Goal: Information Seeking & Learning: Learn about a topic

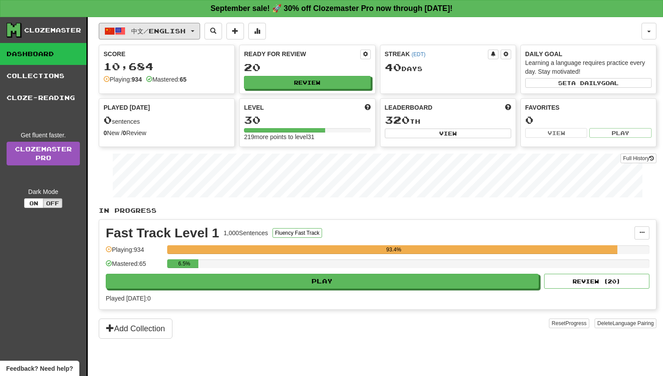
click at [186, 36] on button "中文 / English" at bounding box center [149, 31] width 101 height 17
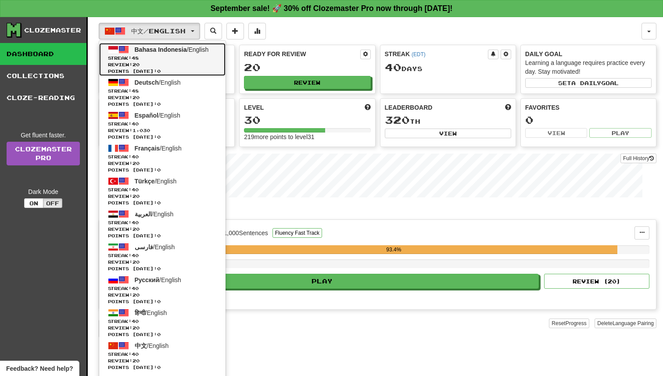
click at [181, 57] on span "Streak: 48" at bounding box center [162, 58] width 109 height 7
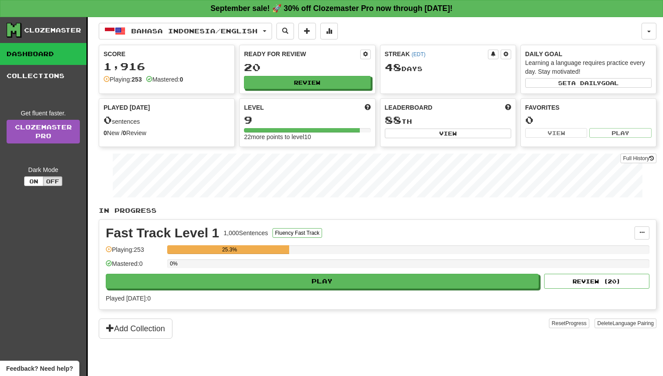
click at [343, 293] on div "Fast Track Level 1 1,000 Sentences Fluency Fast Track Manage Sentences Unpin fr…" at bounding box center [377, 264] width 557 height 89
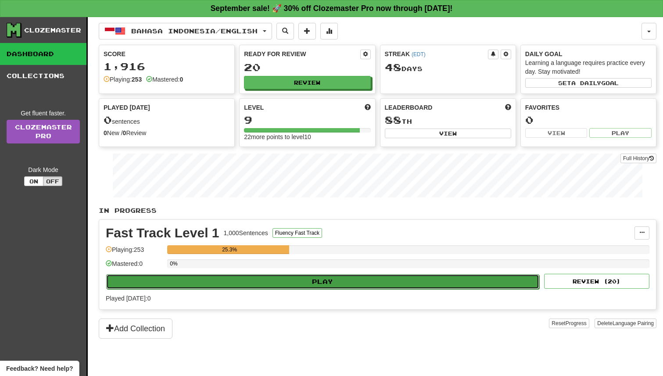
click at [344, 287] on button "Play" at bounding box center [322, 281] width 433 height 15
select select "**"
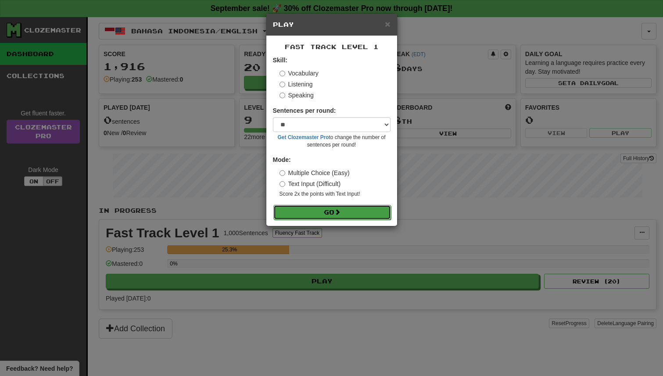
click at [345, 210] on button "Go" at bounding box center [332, 212] width 118 height 15
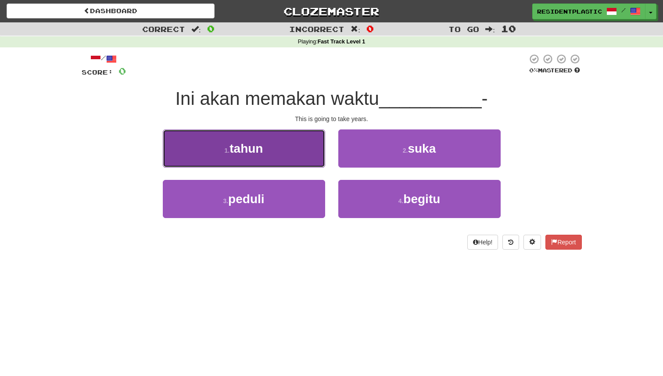
click at [307, 153] on button "1 . tahun" at bounding box center [244, 148] width 162 height 38
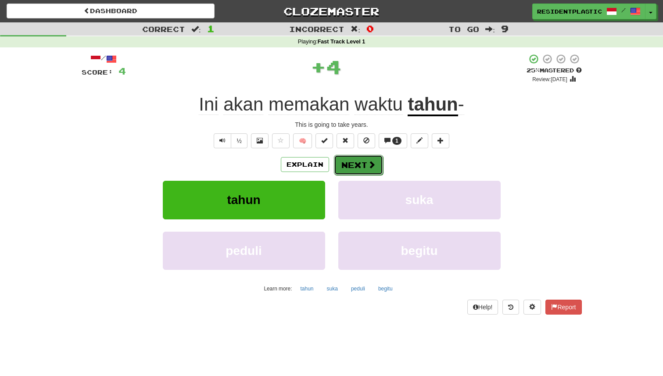
click at [354, 166] on button "Next" at bounding box center [358, 165] width 49 height 20
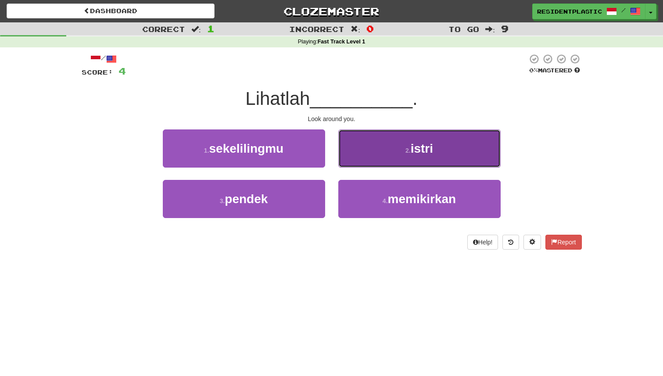
click at [346, 155] on button "2 . istri" at bounding box center [419, 148] width 162 height 38
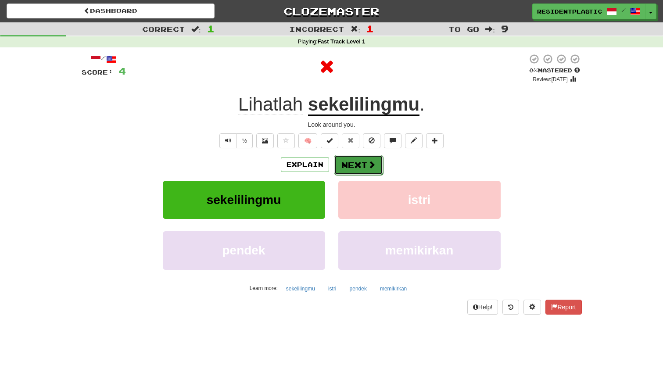
click at [344, 166] on button "Next" at bounding box center [358, 165] width 49 height 20
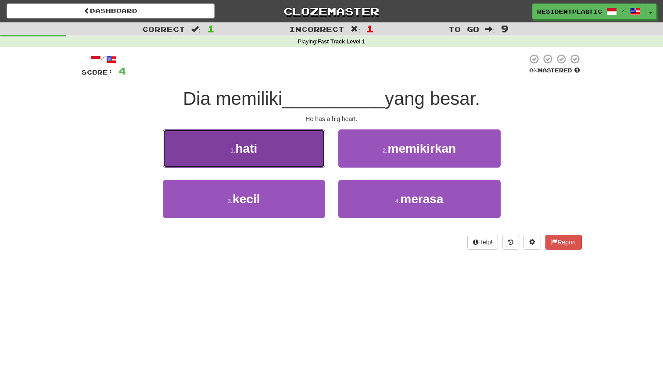
click at [300, 148] on button "1 . hati" at bounding box center [244, 148] width 162 height 38
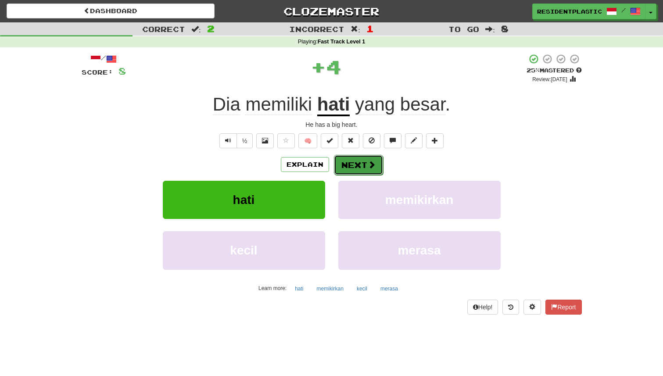
click at [349, 169] on button "Next" at bounding box center [358, 165] width 49 height 20
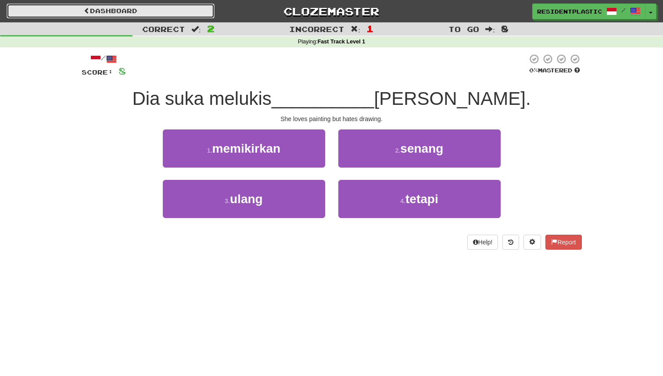
click at [161, 10] on link "Dashboard" at bounding box center [111, 11] width 208 height 15
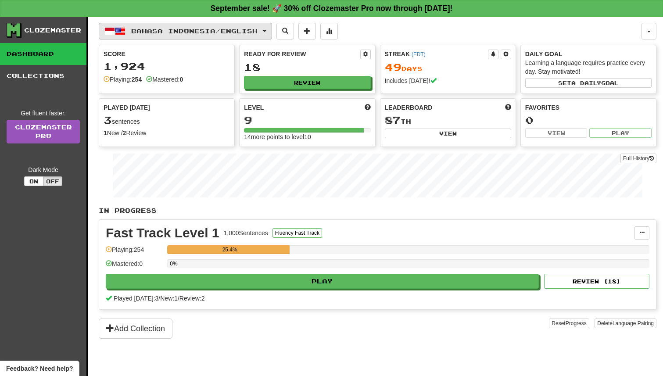
click at [147, 32] on span "Bahasa Indonesia / English" at bounding box center [194, 30] width 126 height 7
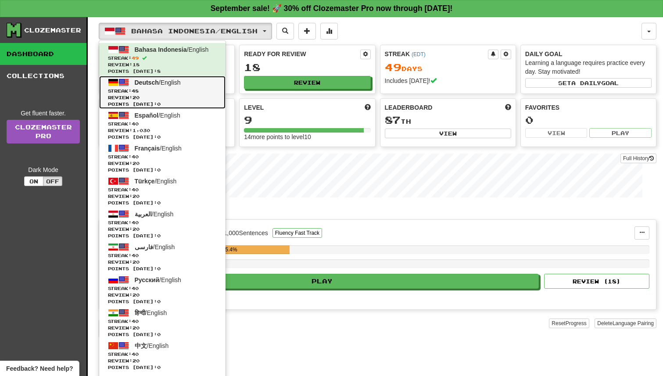
click at [153, 97] on span "Review: 20" at bounding box center [162, 97] width 109 height 7
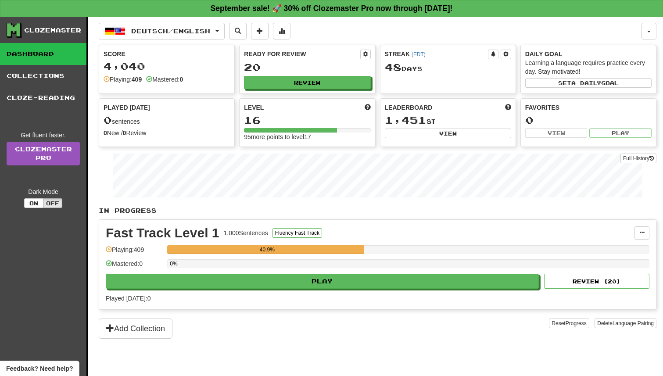
click at [321, 268] on div "0%" at bounding box center [408, 263] width 482 height 9
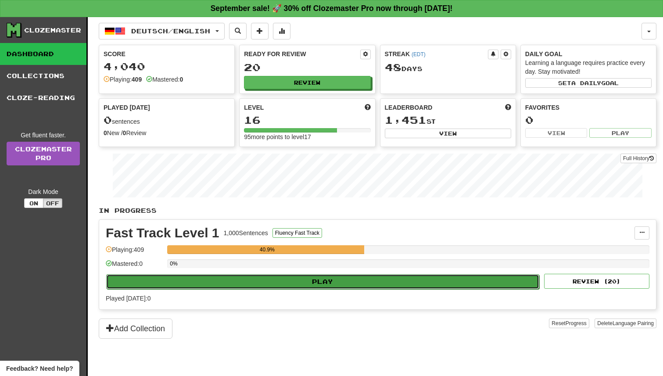
click at [318, 275] on button "Play" at bounding box center [322, 281] width 433 height 15
select select "**"
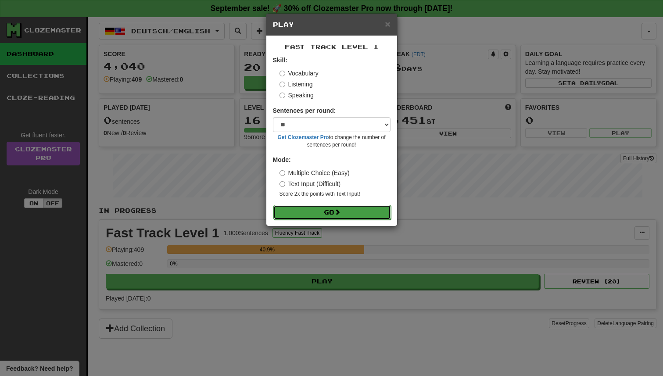
click at [323, 211] on button "Go" at bounding box center [332, 212] width 118 height 15
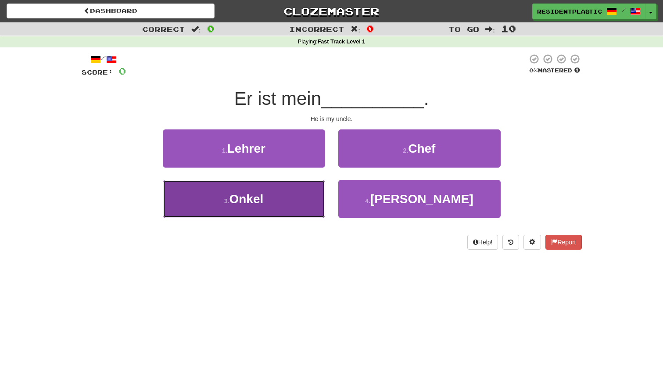
click at [319, 202] on button "3 . Onkel" at bounding box center [244, 199] width 162 height 38
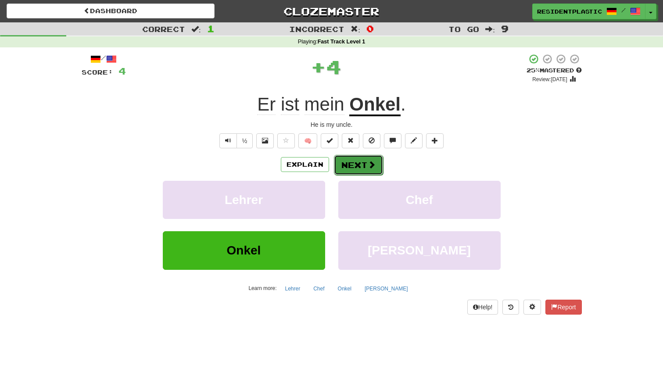
click at [353, 166] on button "Next" at bounding box center [358, 165] width 49 height 20
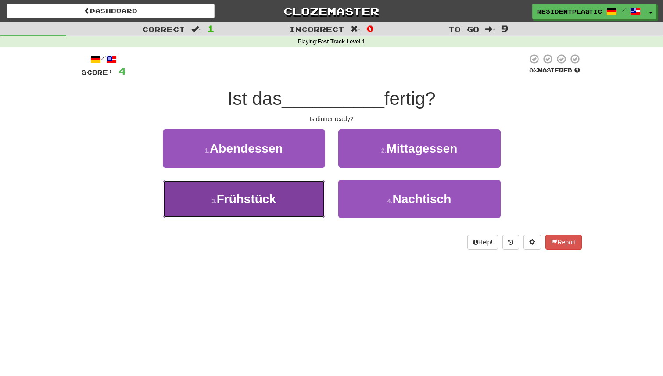
click at [302, 188] on button "3 . Frühstück" at bounding box center [244, 199] width 162 height 38
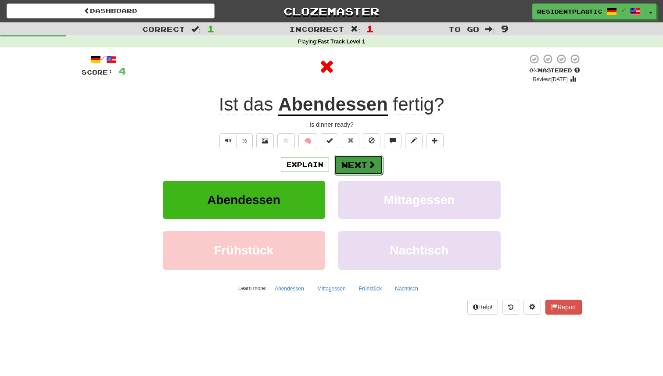
click at [347, 160] on button "Next" at bounding box center [358, 165] width 49 height 20
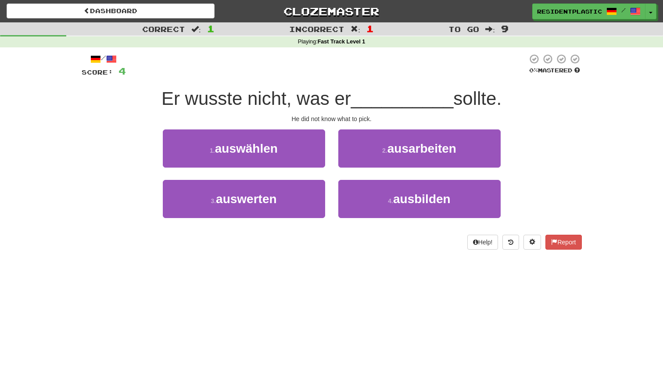
click at [333, 187] on div "4 . ausbilden" at bounding box center [419, 205] width 175 height 50
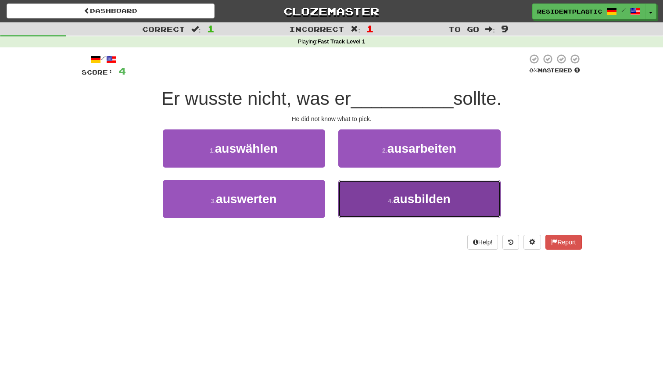
click at [338, 187] on button "4 . ausbilden" at bounding box center [419, 199] width 162 height 38
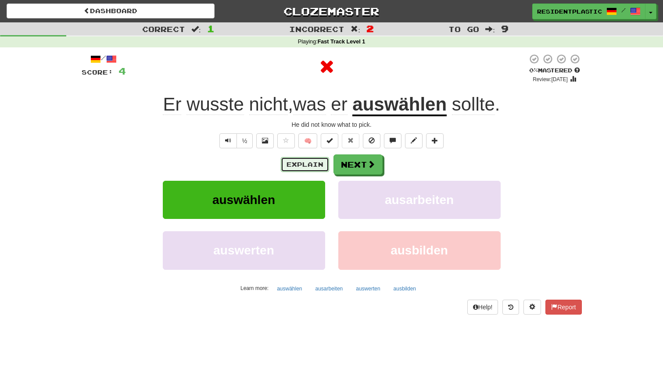
click at [307, 167] on button "Explain" at bounding box center [305, 164] width 48 height 15
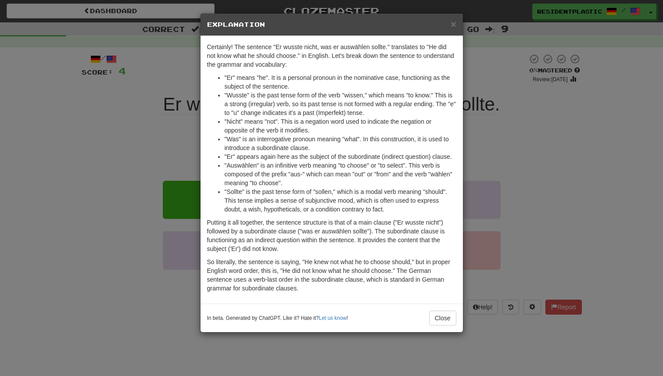
click at [478, 172] on div "× Explanation Certainly! The sentence "Er wusste nicht, was er auswählen sollte…" at bounding box center [331, 188] width 663 height 376
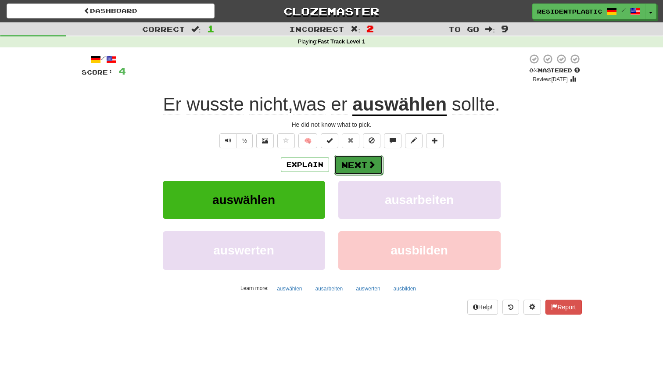
click at [363, 159] on button "Next" at bounding box center [358, 165] width 49 height 20
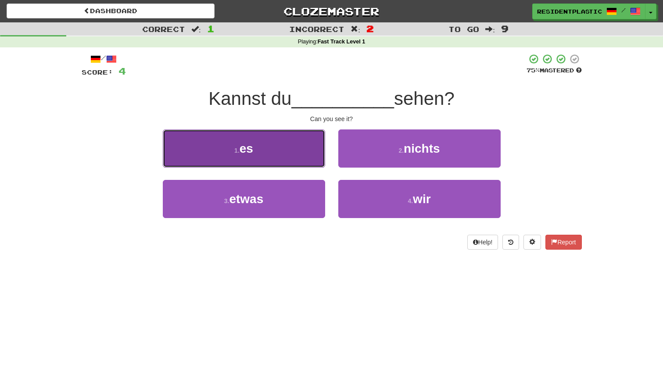
click at [309, 160] on button "1 . es" at bounding box center [244, 148] width 162 height 38
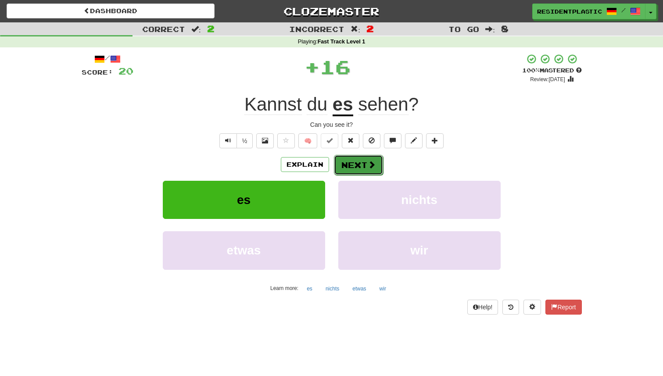
click at [337, 172] on button "Next" at bounding box center [358, 165] width 49 height 20
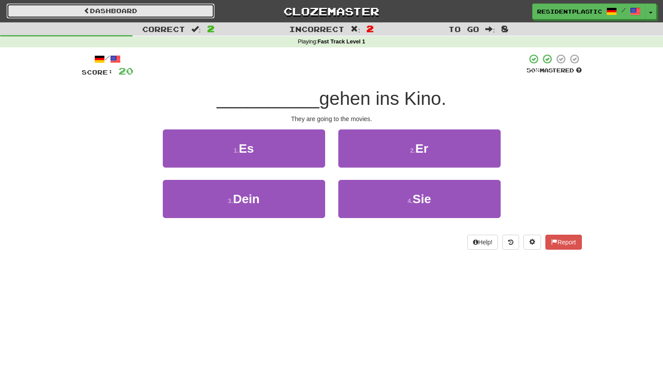
click at [188, 12] on link "Dashboard" at bounding box center [111, 11] width 208 height 15
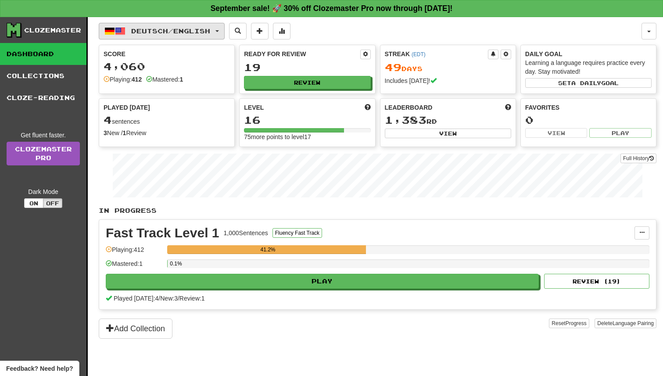
click at [173, 25] on button "Deutsch / English" at bounding box center [162, 31] width 126 height 17
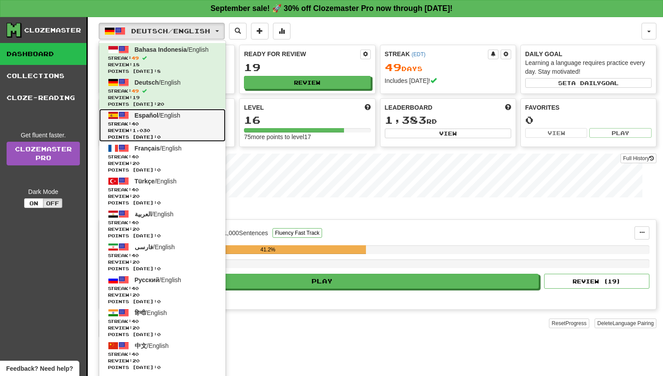
click at [178, 133] on span "Review: 1,030" at bounding box center [162, 130] width 109 height 7
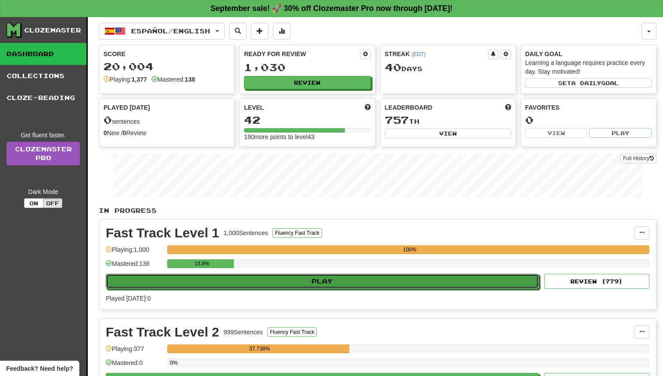
click at [307, 288] on button "Play" at bounding box center [322, 281] width 433 height 15
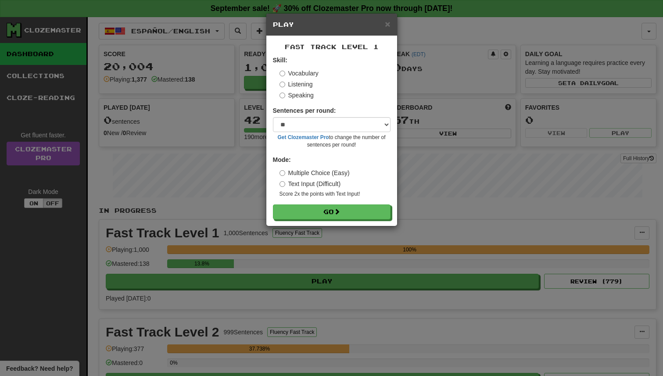
click at [315, 269] on div "× Play Fast Track Level 1 Skill: Vocabulary Listening Speaking Sentences per ro…" at bounding box center [331, 188] width 663 height 376
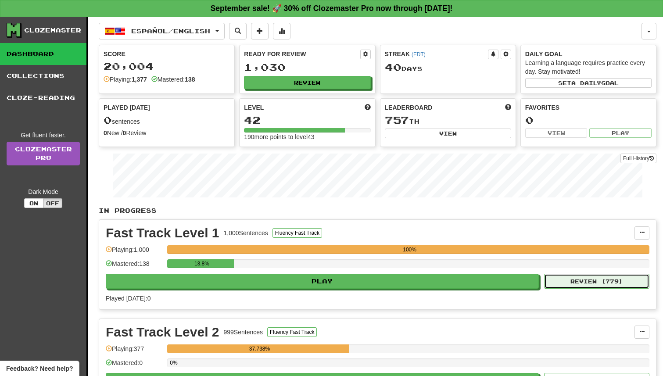
click at [591, 286] on button "Review ( 779 )" at bounding box center [596, 281] width 105 height 15
select select "**"
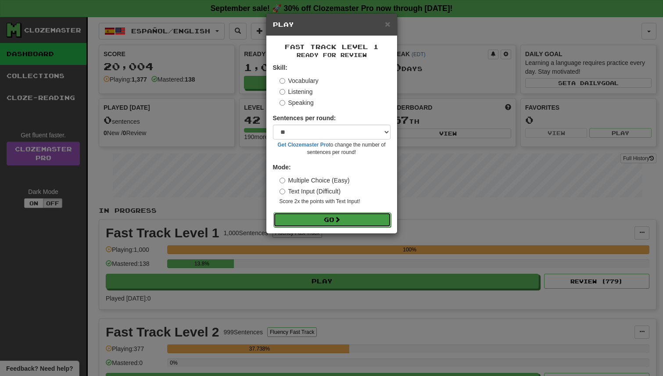
click at [346, 221] on button "Go" at bounding box center [332, 219] width 118 height 15
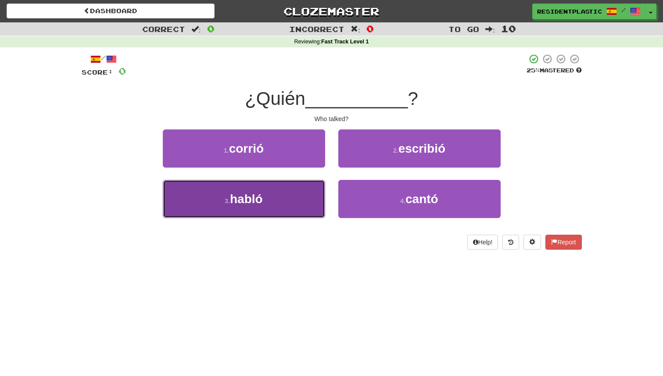
click at [300, 190] on button "3 . habló" at bounding box center [244, 199] width 162 height 38
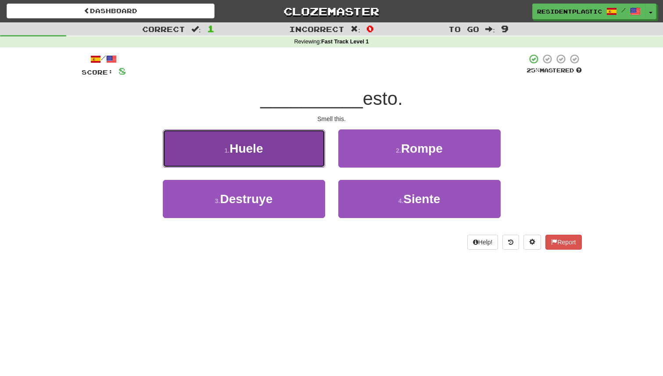
click at [303, 154] on button "1 . Huele" at bounding box center [244, 148] width 162 height 38
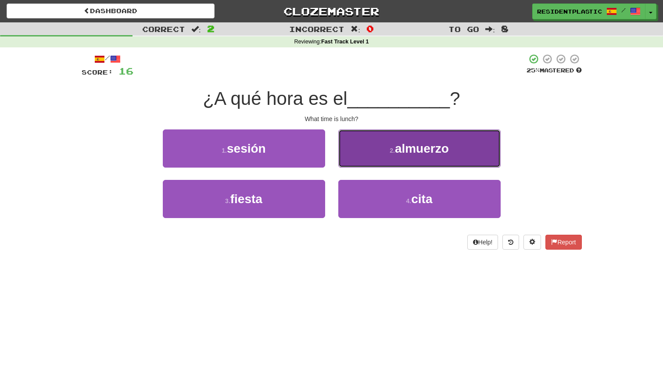
click at [373, 144] on button "2 . almuerzo" at bounding box center [419, 148] width 162 height 38
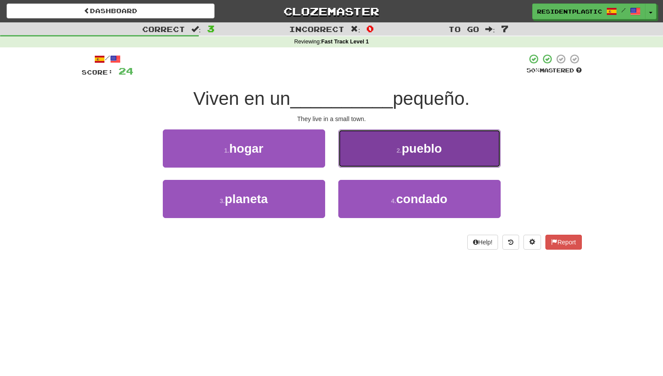
click at [360, 150] on button "2 . pueblo" at bounding box center [419, 148] width 162 height 38
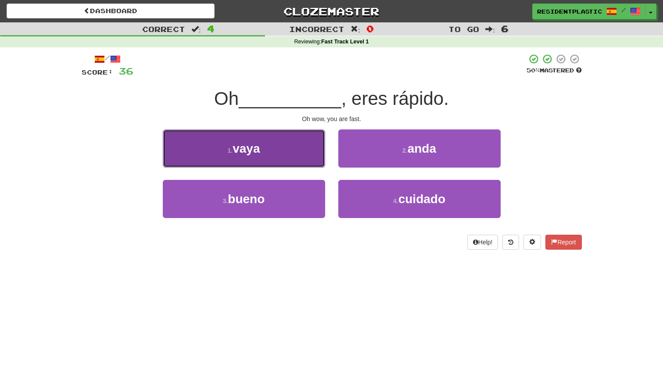
click at [321, 153] on button "1 . vaya" at bounding box center [244, 148] width 162 height 38
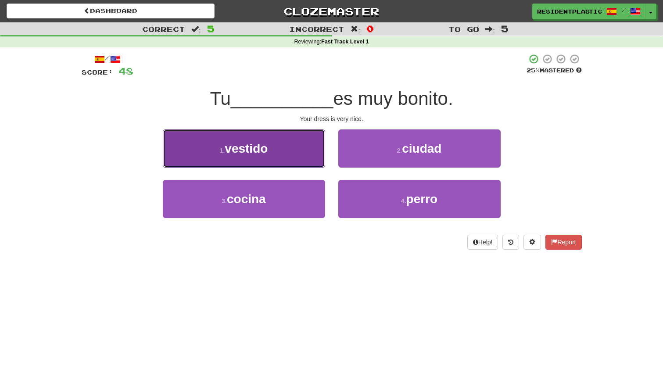
click at [310, 161] on button "1 . vestido" at bounding box center [244, 148] width 162 height 38
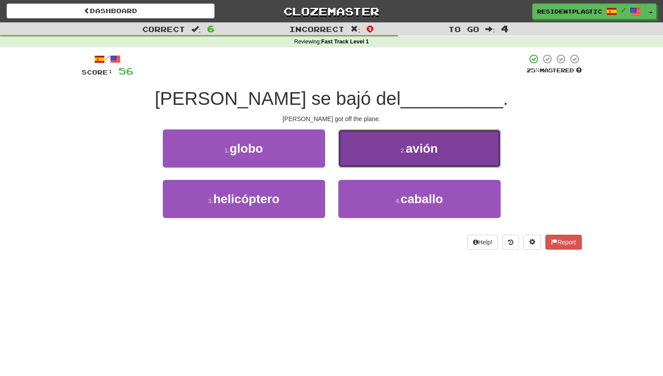
click at [357, 143] on button "2 . avión" at bounding box center [419, 148] width 162 height 38
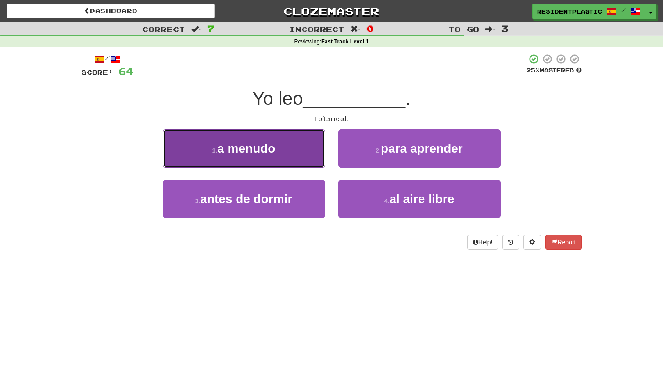
click at [305, 157] on button "1 . a menudo" at bounding box center [244, 148] width 162 height 38
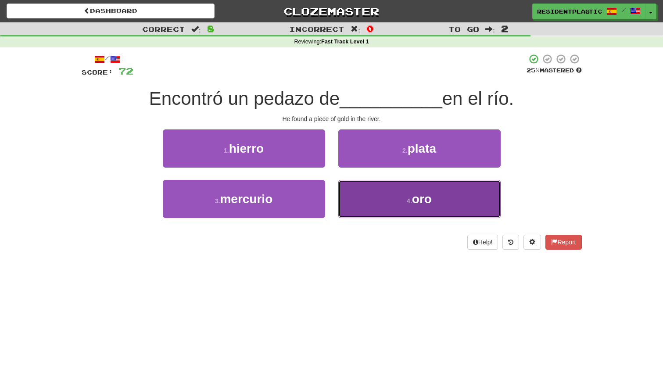
click at [389, 201] on button "4 . oro" at bounding box center [419, 199] width 162 height 38
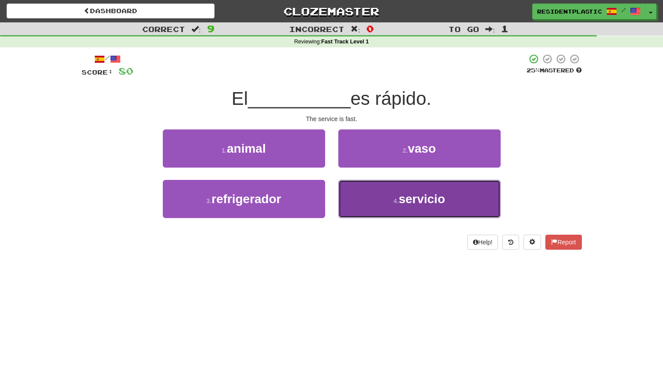
click at [400, 189] on button "4 . servicio" at bounding box center [419, 199] width 162 height 38
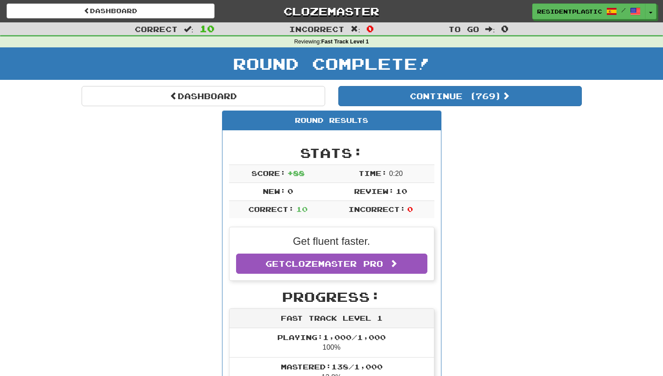
click at [402, 80] on div "Round Complete!" at bounding box center [331, 66] width 663 height 39
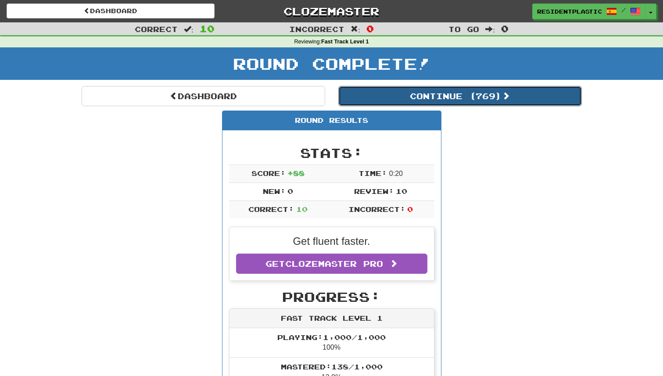
click at [400, 91] on button "Continue ( 769 )" at bounding box center [459, 96] width 243 height 20
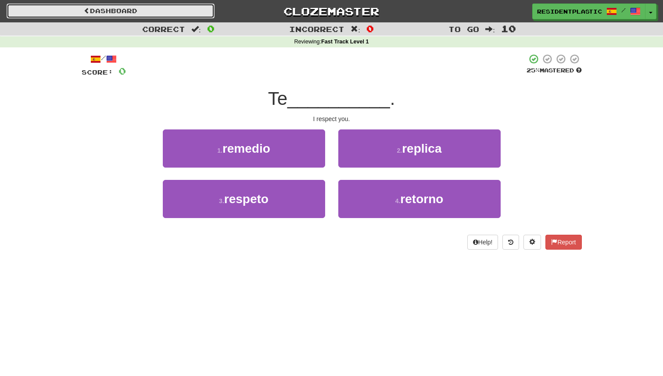
click at [185, 14] on link "Dashboard" at bounding box center [111, 11] width 208 height 15
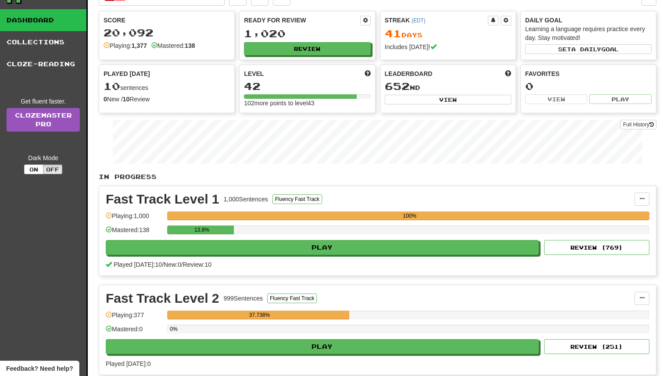
scroll to position [216, 0]
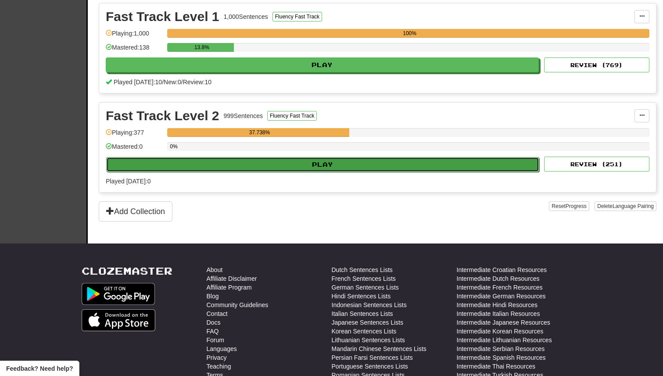
click at [502, 170] on button "Play" at bounding box center [322, 164] width 433 height 15
select select "**"
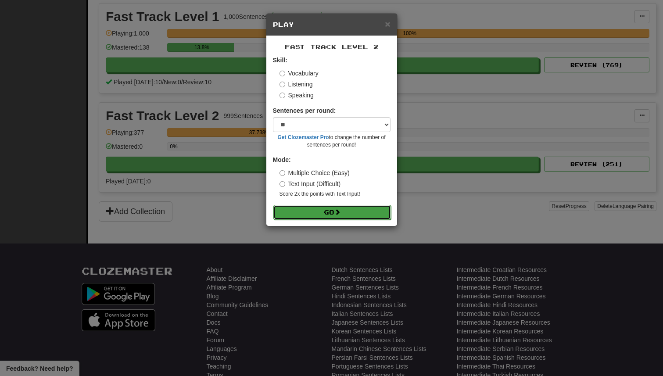
click at [353, 209] on button "Go" at bounding box center [332, 212] width 118 height 15
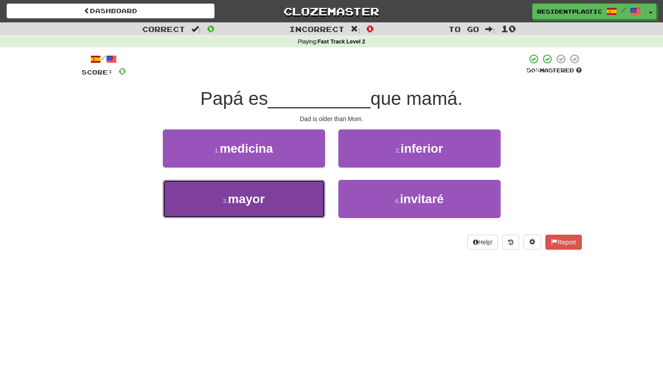
click at [320, 181] on button "3 . mayor" at bounding box center [244, 199] width 162 height 38
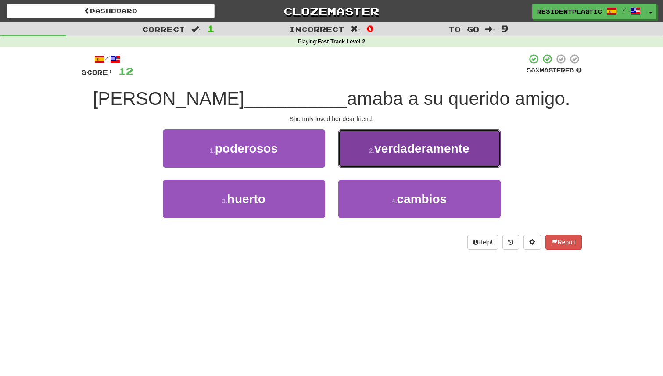
click at [378, 147] on span "verdaderamente" at bounding box center [421, 149] width 95 height 14
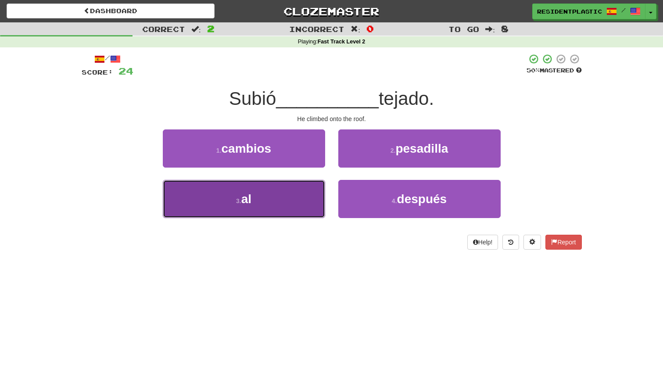
click at [306, 206] on button "3 . al" at bounding box center [244, 199] width 162 height 38
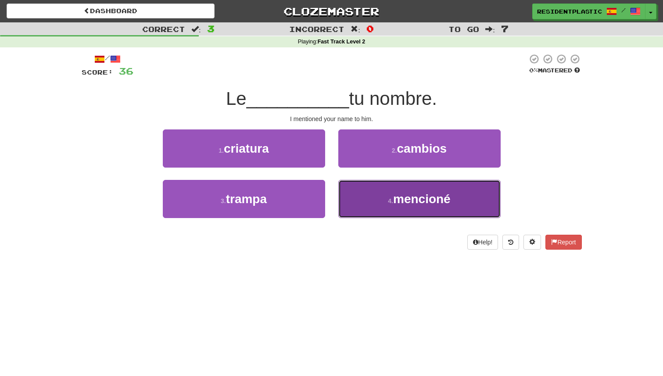
click at [363, 198] on button "4 . mencioné" at bounding box center [419, 199] width 162 height 38
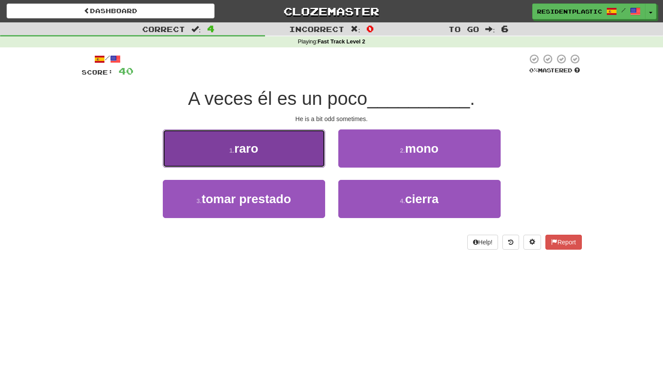
click at [317, 150] on button "1 . raro" at bounding box center [244, 148] width 162 height 38
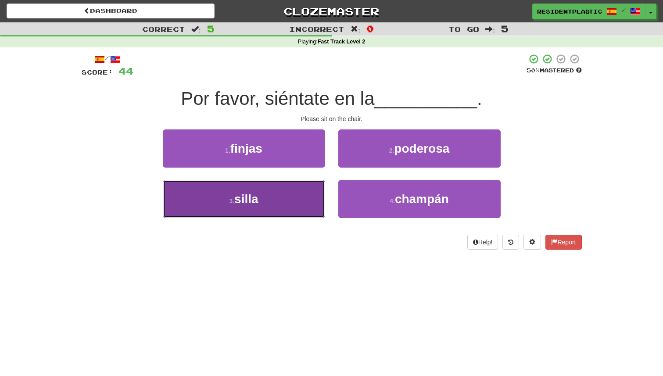
click at [315, 192] on button "3 . silla" at bounding box center [244, 199] width 162 height 38
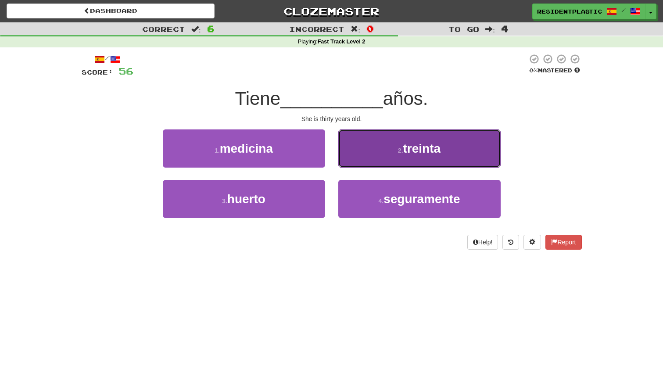
click at [360, 155] on button "2 . treinta" at bounding box center [419, 148] width 162 height 38
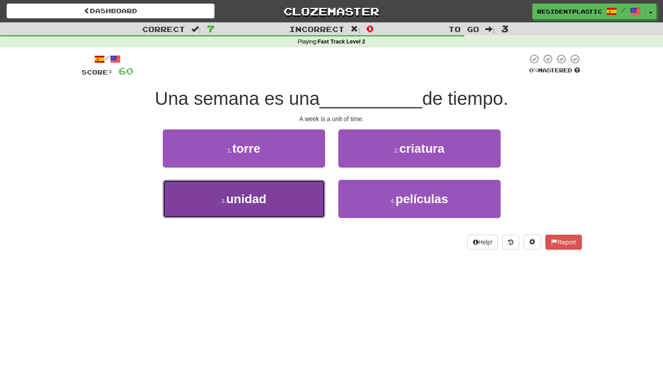
click at [309, 193] on button "3 . unidad" at bounding box center [244, 199] width 162 height 38
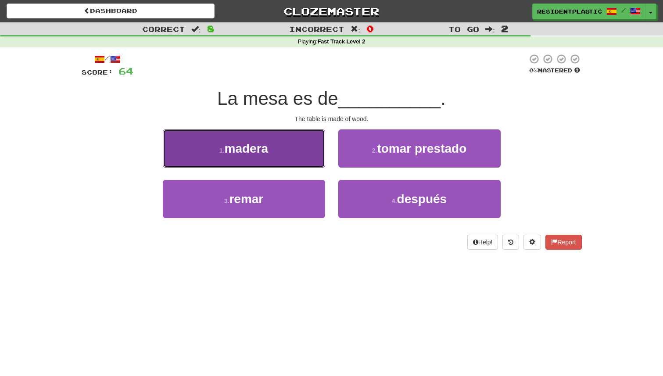
click at [310, 166] on button "1 . madera" at bounding box center [244, 148] width 162 height 38
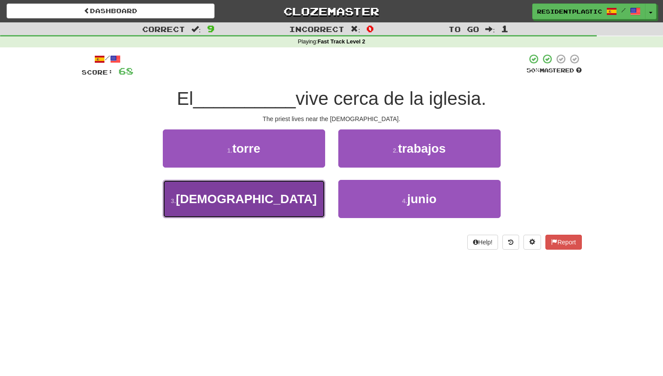
click at [314, 195] on button "3 . sacerdote" at bounding box center [244, 199] width 162 height 38
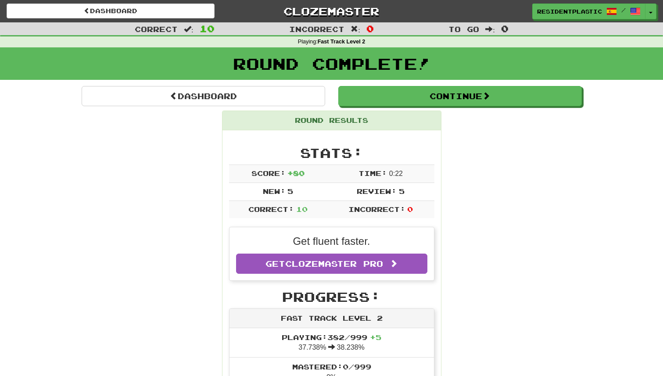
click at [380, 80] on div "Round Complete!" at bounding box center [331, 66] width 663 height 39
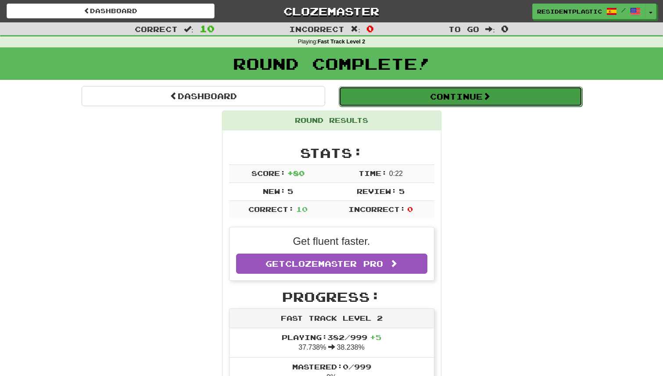
click at [371, 101] on button "Continue" at bounding box center [460, 96] width 243 height 20
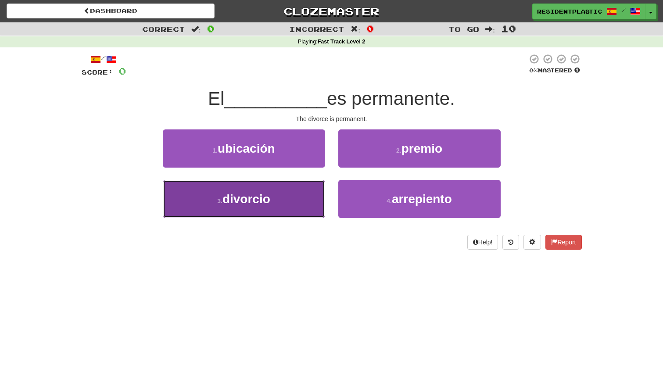
click at [281, 195] on button "3 . divorcio" at bounding box center [244, 199] width 162 height 38
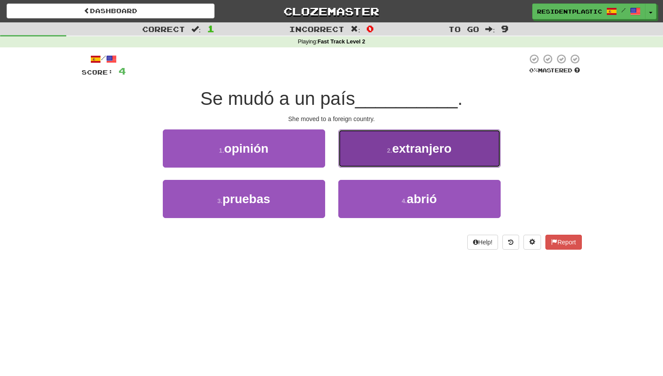
click at [353, 164] on button "2 . extranjero" at bounding box center [419, 148] width 162 height 38
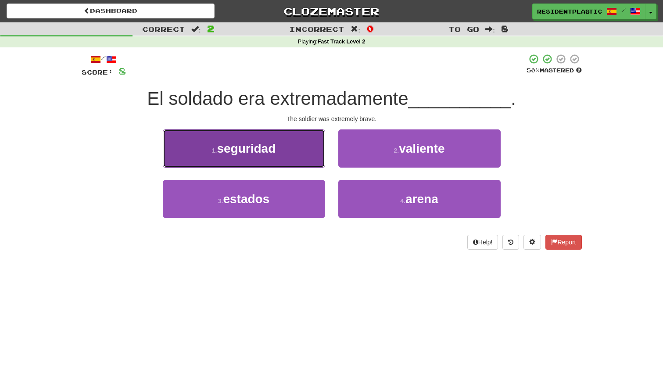
click at [319, 161] on button "1 . seguridad" at bounding box center [244, 148] width 162 height 38
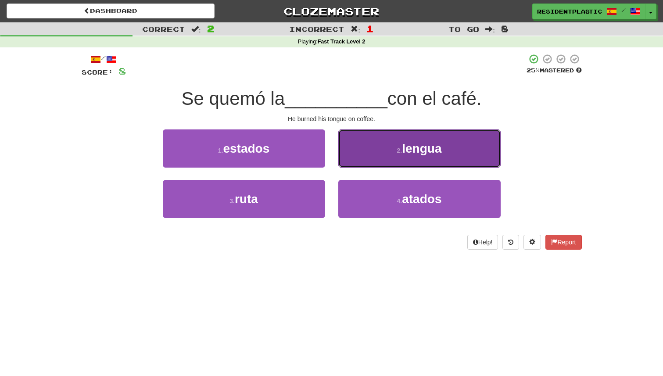
click at [364, 150] on button "2 . lengua" at bounding box center [419, 148] width 162 height 38
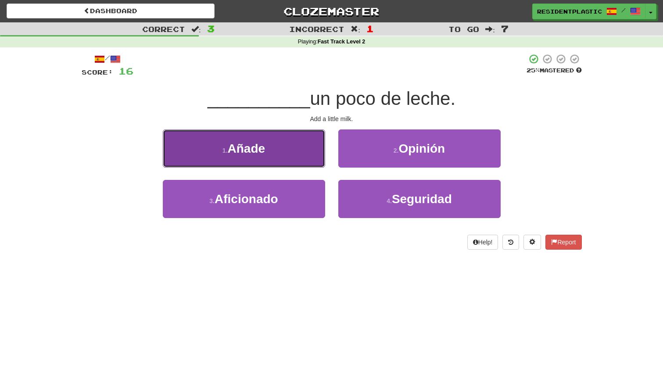
click at [302, 143] on button "1 . Añade" at bounding box center [244, 148] width 162 height 38
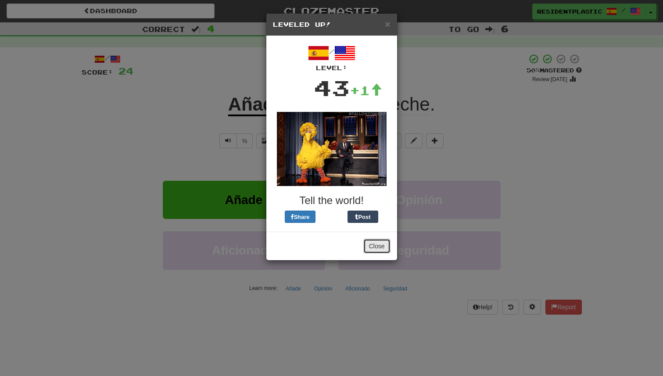
click at [374, 248] on button "Close" at bounding box center [376, 246] width 27 height 15
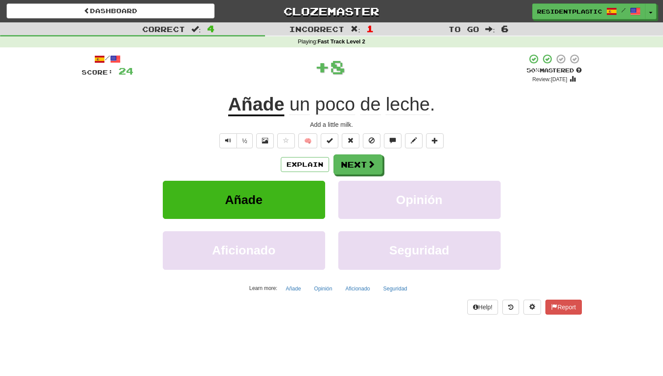
click at [375, 176] on div "Explain Next Añade Opinión Aficionado Seguridad Learn more: Añade Opinión Afici…" at bounding box center [332, 224] width 500 height 141
click at [372, 164] on span at bounding box center [372, 165] width 8 height 8
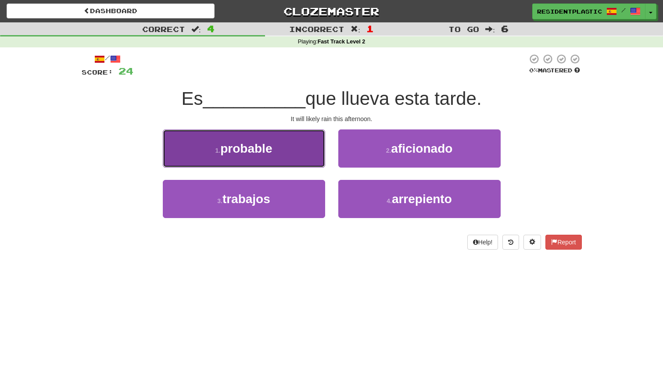
click at [287, 152] on button "1 . probable" at bounding box center [244, 148] width 162 height 38
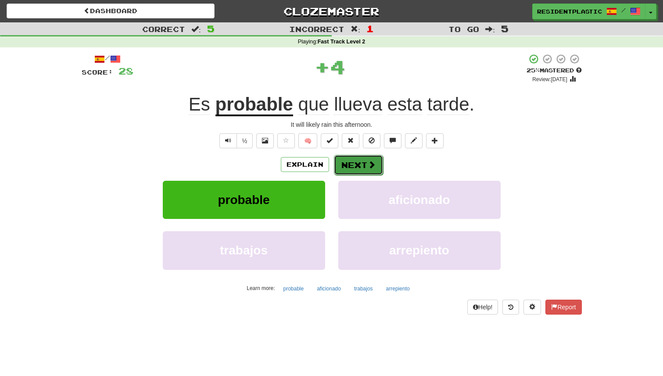
click at [357, 160] on button "Next" at bounding box center [358, 165] width 49 height 20
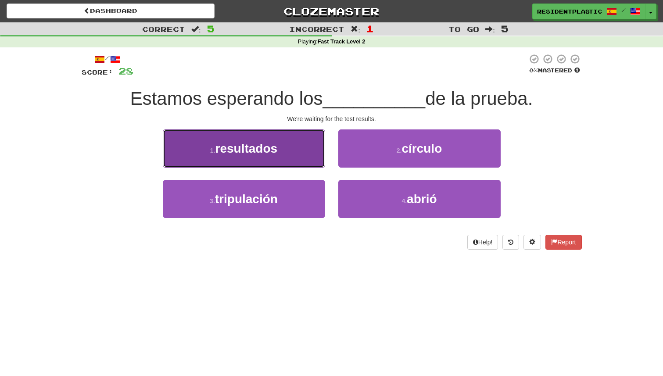
click at [311, 142] on button "1 . resultados" at bounding box center [244, 148] width 162 height 38
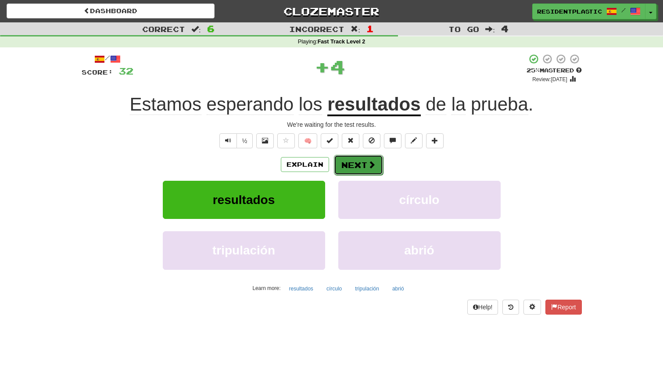
click at [360, 165] on button "Next" at bounding box center [358, 165] width 49 height 20
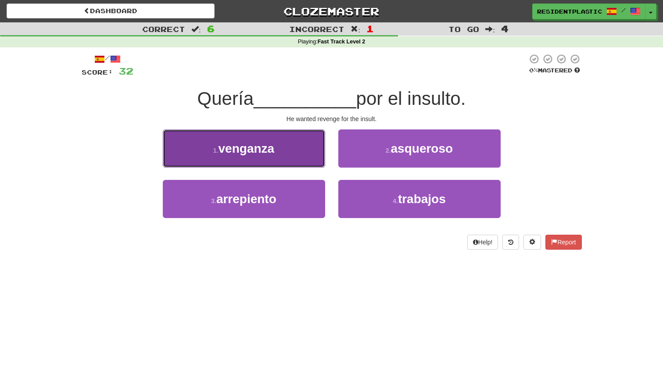
click at [291, 166] on button "1 . venganza" at bounding box center [244, 148] width 162 height 38
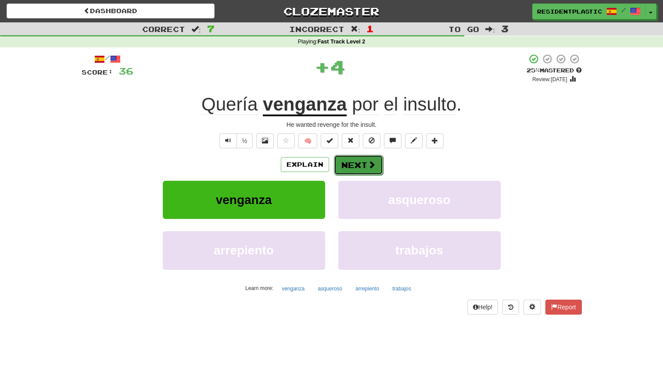
click at [361, 168] on button "Next" at bounding box center [358, 165] width 49 height 20
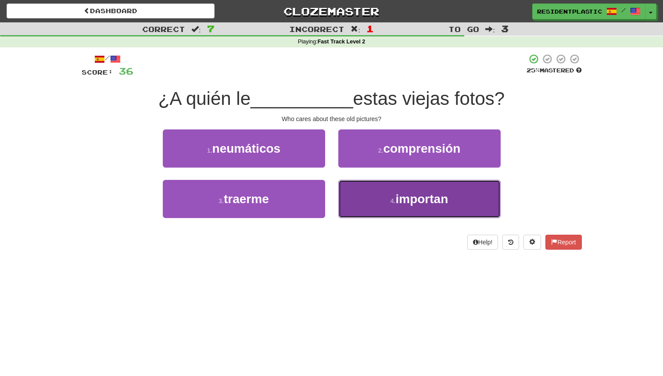
click at [355, 190] on button "4 . importan" at bounding box center [419, 199] width 162 height 38
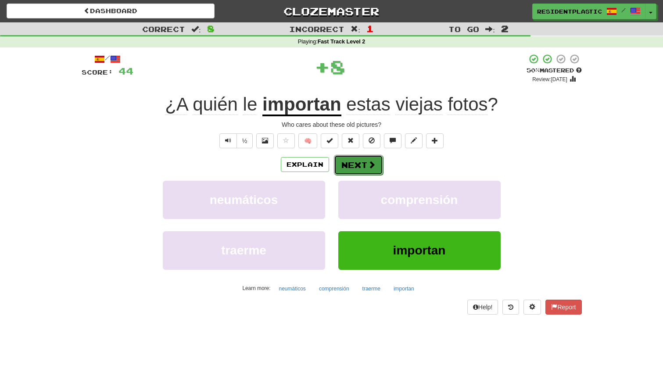
click at [368, 162] on span at bounding box center [372, 165] width 8 height 8
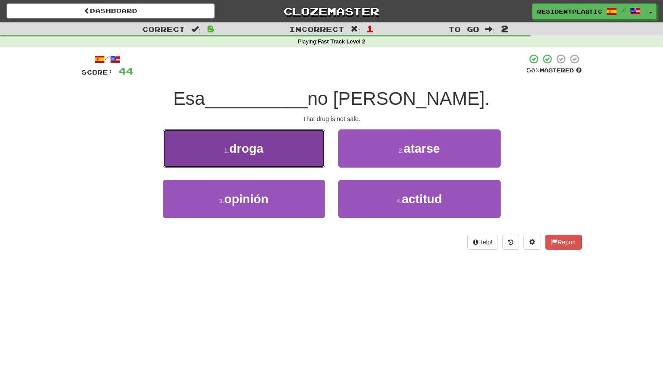
click at [316, 159] on button "1 . droga" at bounding box center [244, 148] width 162 height 38
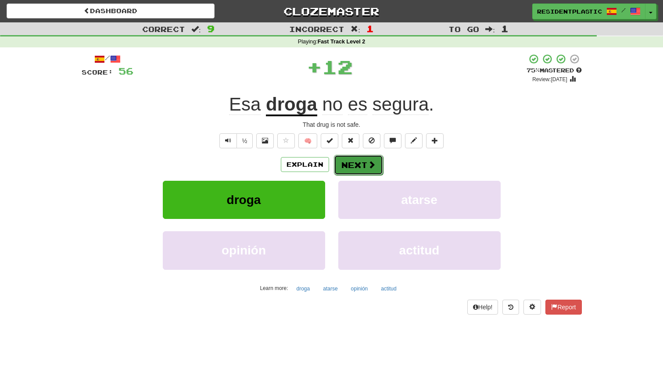
click at [358, 160] on button "Next" at bounding box center [358, 165] width 49 height 20
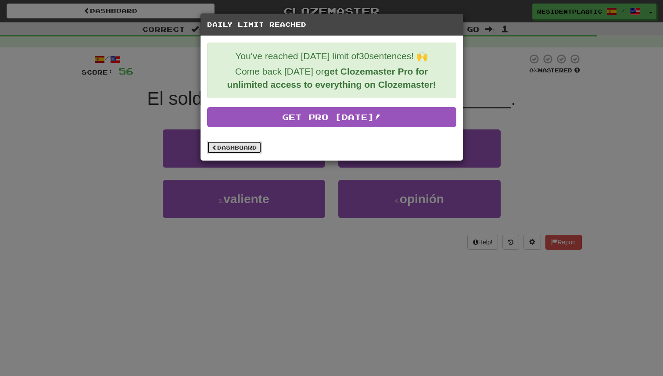
click at [237, 148] on link "Dashboard" at bounding box center [234, 147] width 54 height 13
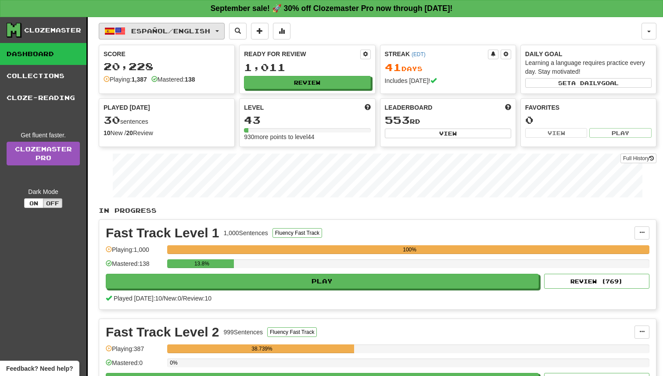
click at [163, 32] on span "Español / English" at bounding box center [170, 30] width 79 height 7
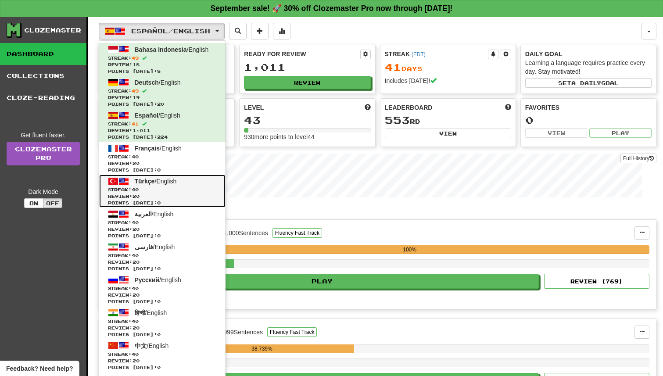
click at [177, 175] on link "Türkçe / English Streak: 40 Review: 20 Points [DATE]: 0" at bounding box center [162, 191] width 126 height 33
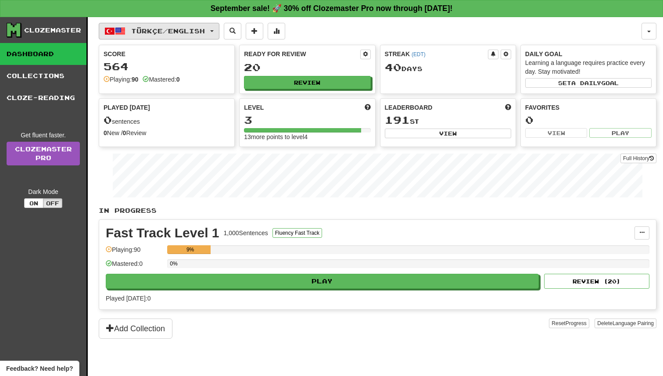
click at [171, 28] on span "Türkçe / English" at bounding box center [168, 30] width 74 height 7
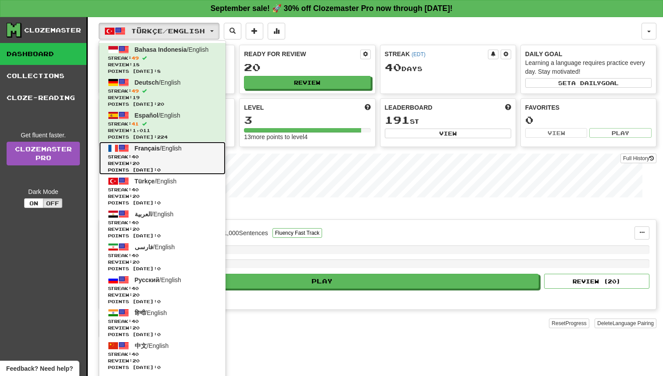
click at [176, 160] on span "Review: 20" at bounding box center [162, 163] width 109 height 7
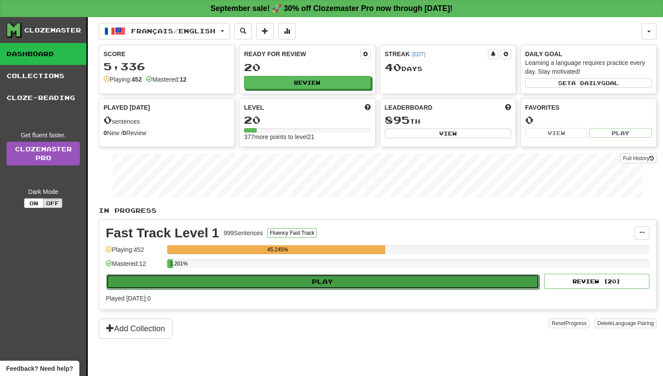
click at [303, 281] on button "Play" at bounding box center [322, 281] width 433 height 15
select select "**"
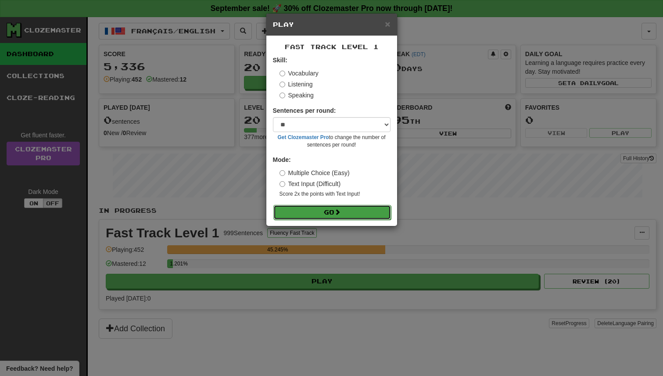
click at [321, 206] on button "Go" at bounding box center [332, 212] width 118 height 15
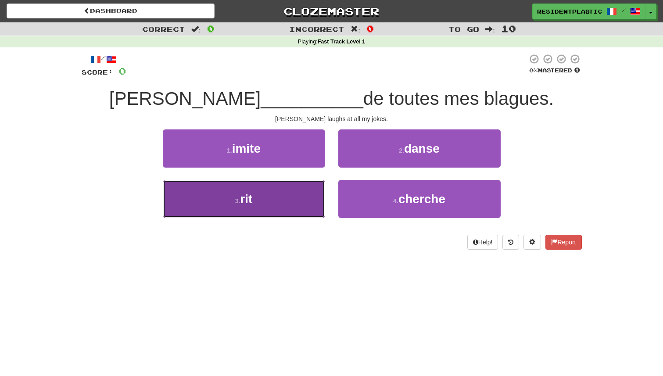
click at [312, 209] on button "3 . rit" at bounding box center [244, 199] width 162 height 38
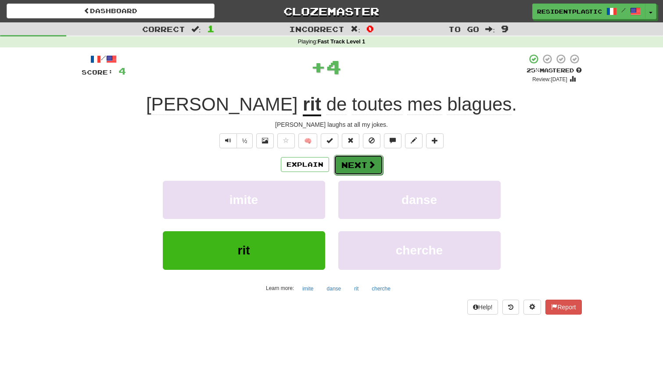
click at [345, 162] on button "Next" at bounding box center [358, 165] width 49 height 20
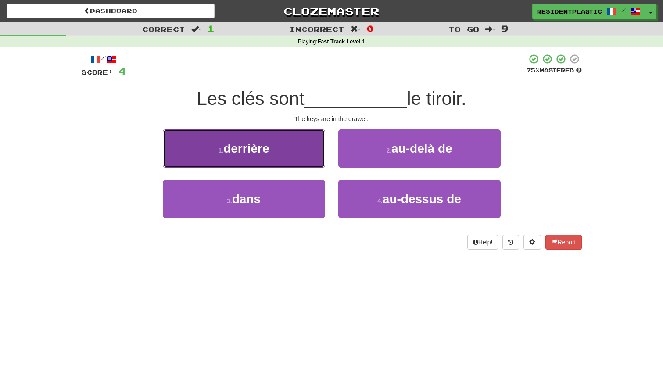
click at [312, 160] on button "1 . derrière" at bounding box center [244, 148] width 162 height 38
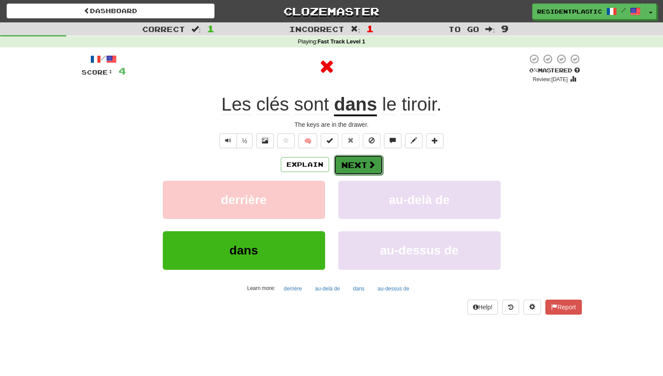
click at [343, 164] on button "Next" at bounding box center [358, 165] width 49 height 20
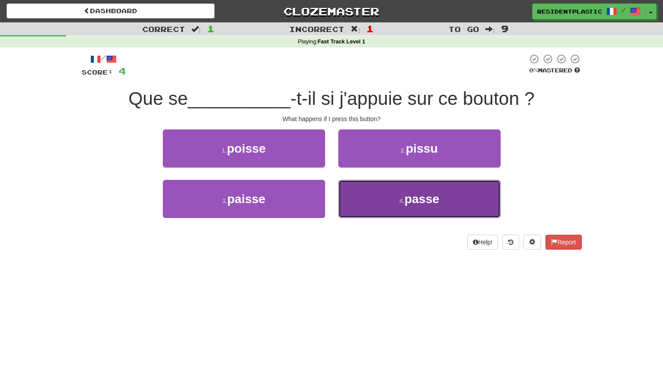
click at [354, 183] on button "4 . passe" at bounding box center [419, 199] width 162 height 38
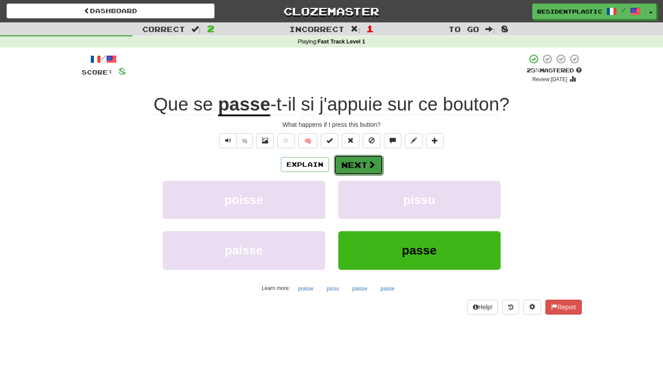
click at [349, 171] on button "Next" at bounding box center [358, 165] width 49 height 20
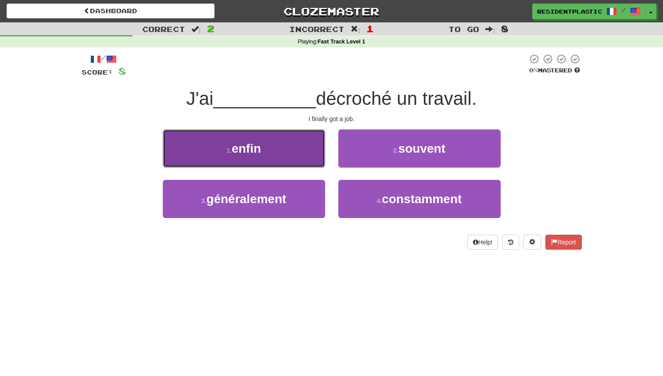
click at [293, 150] on button "1 . enfin" at bounding box center [244, 148] width 162 height 38
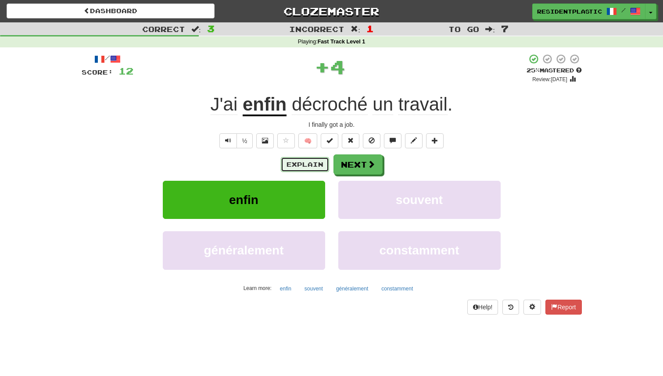
click at [326, 167] on button "Explain" at bounding box center [305, 164] width 48 height 15
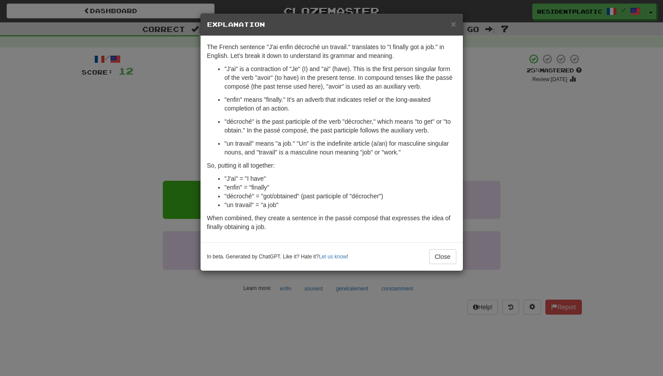
click at [467, 157] on div "× Explanation The French sentence "J'ai enfin décroché un travail." translates …" at bounding box center [331, 188] width 663 height 376
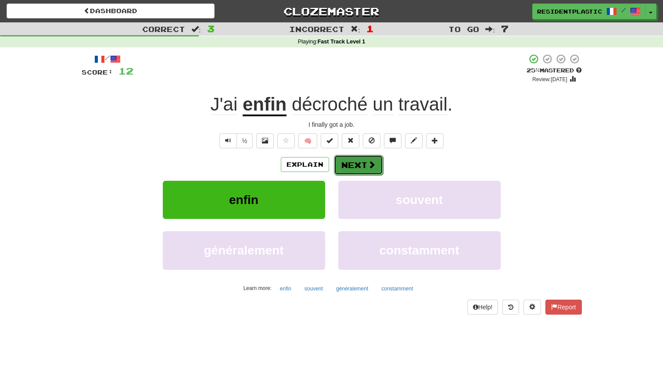
click at [381, 166] on button "Next" at bounding box center [358, 165] width 49 height 20
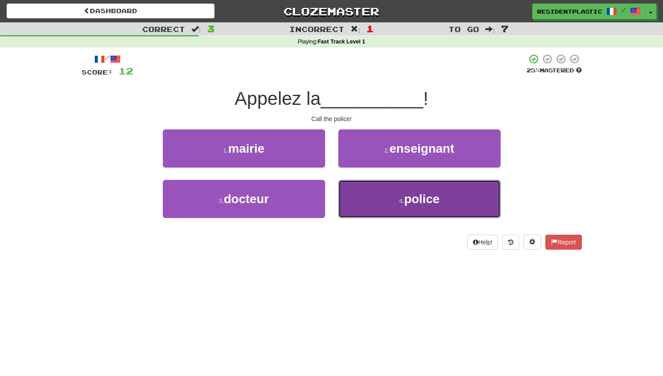
click at [371, 184] on button "4 . police" at bounding box center [419, 199] width 162 height 38
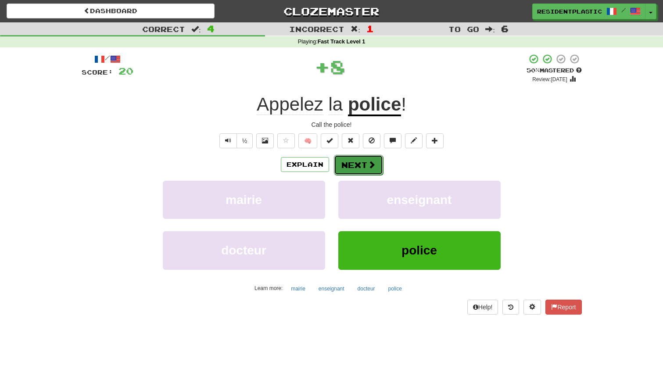
click at [352, 157] on button "Next" at bounding box center [358, 165] width 49 height 20
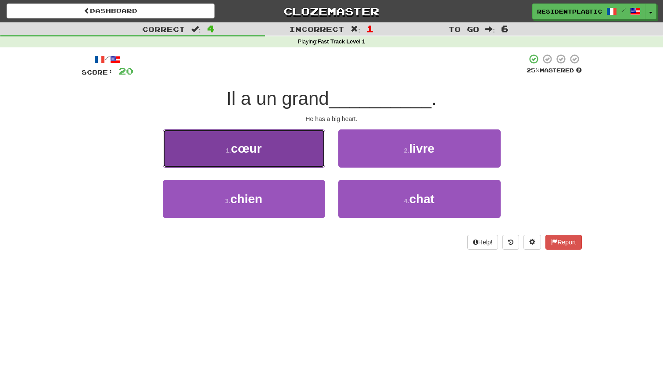
click at [302, 161] on button "1 . cœur" at bounding box center [244, 148] width 162 height 38
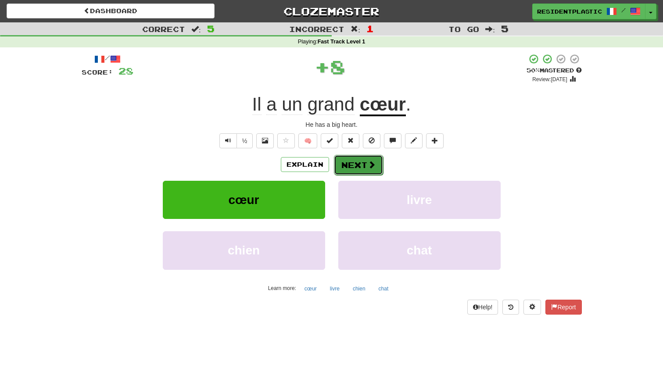
click at [352, 171] on button "Next" at bounding box center [358, 165] width 49 height 20
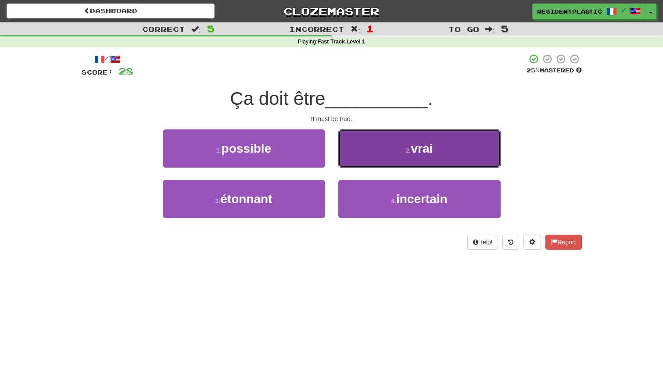
click at [350, 146] on button "2 . vrai" at bounding box center [419, 148] width 162 height 38
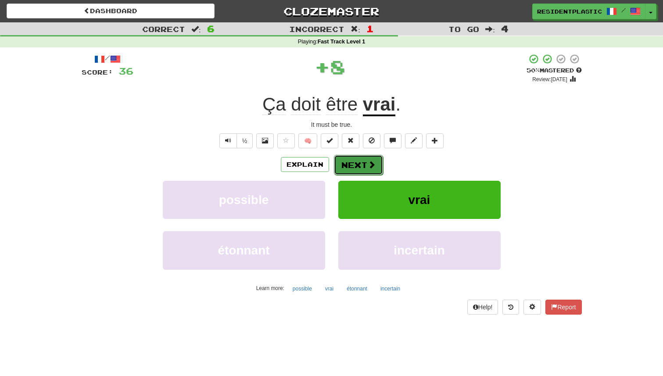
click at [343, 158] on button "Next" at bounding box center [358, 165] width 49 height 20
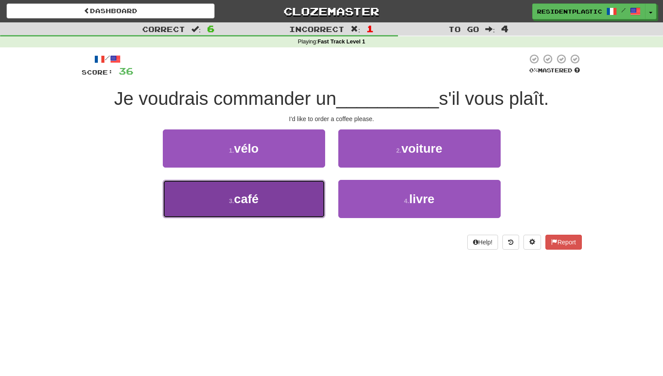
click at [310, 182] on button "3 . café" at bounding box center [244, 199] width 162 height 38
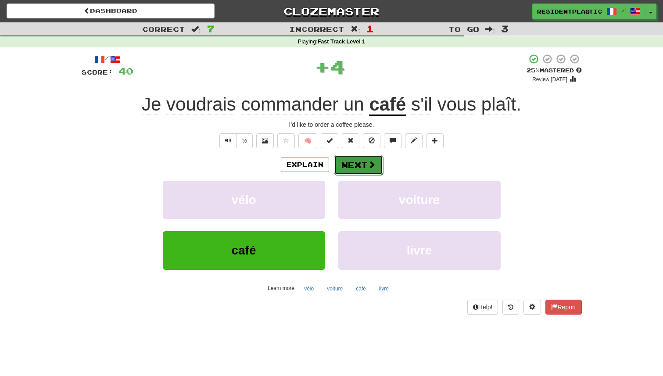
click at [378, 161] on button "Next" at bounding box center [358, 165] width 49 height 20
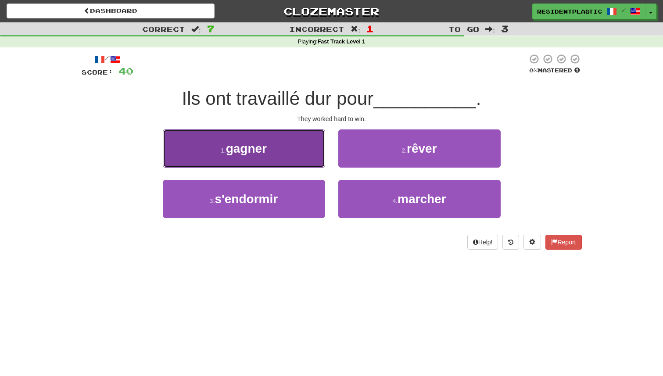
click at [296, 156] on button "1 . gagner" at bounding box center [244, 148] width 162 height 38
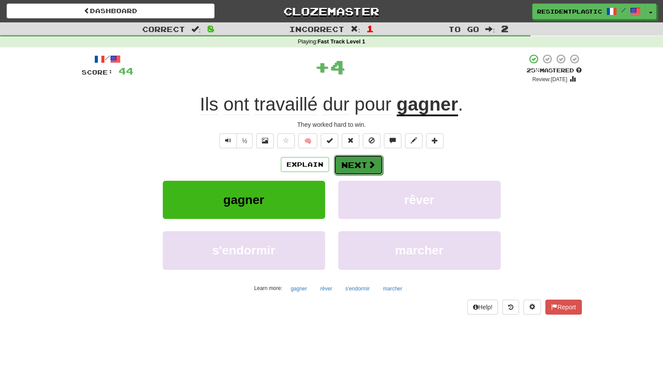
click at [345, 167] on button "Next" at bounding box center [358, 165] width 49 height 20
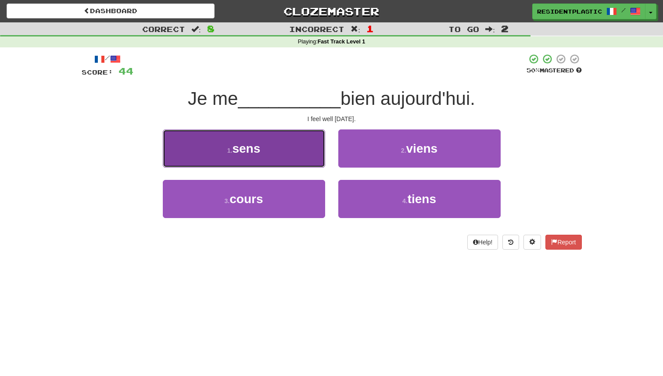
click at [274, 157] on button "1 . sens" at bounding box center [244, 148] width 162 height 38
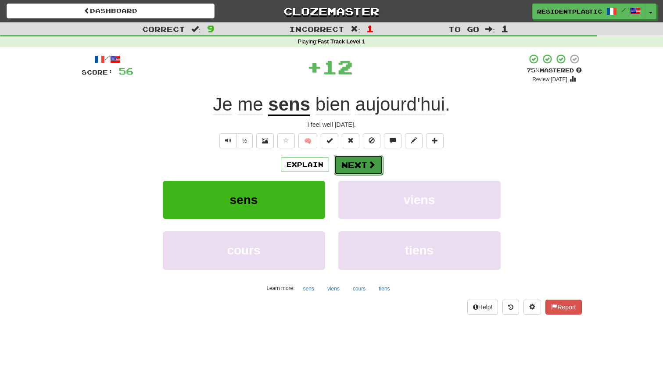
click at [341, 160] on button "Next" at bounding box center [358, 165] width 49 height 20
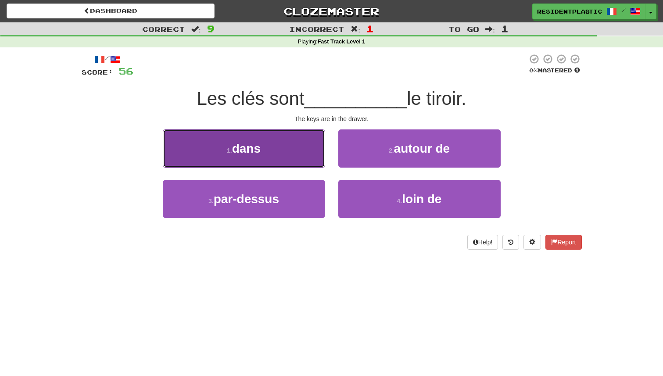
click at [310, 161] on button "1 . dans" at bounding box center [244, 148] width 162 height 38
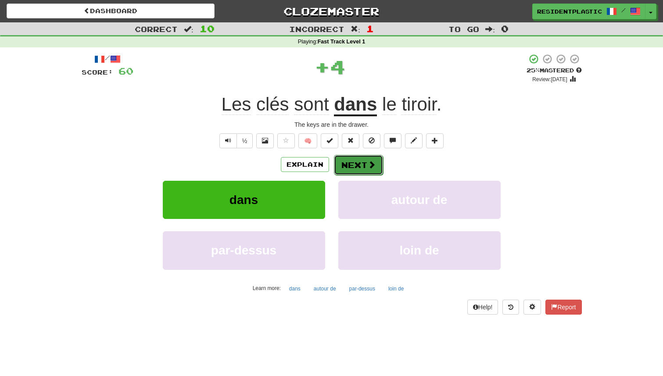
click at [344, 165] on button "Next" at bounding box center [358, 165] width 49 height 20
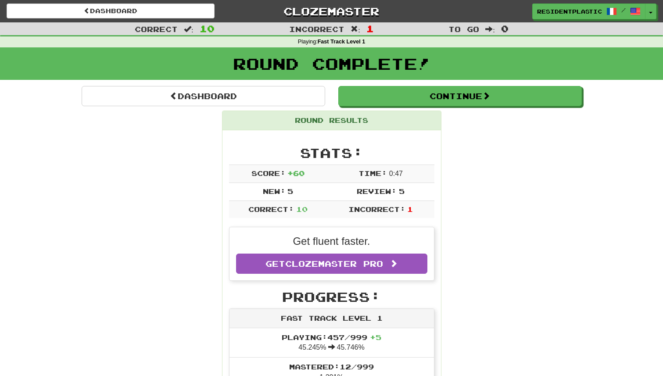
click at [363, 82] on div "Round Complete!" at bounding box center [331, 66] width 663 height 39
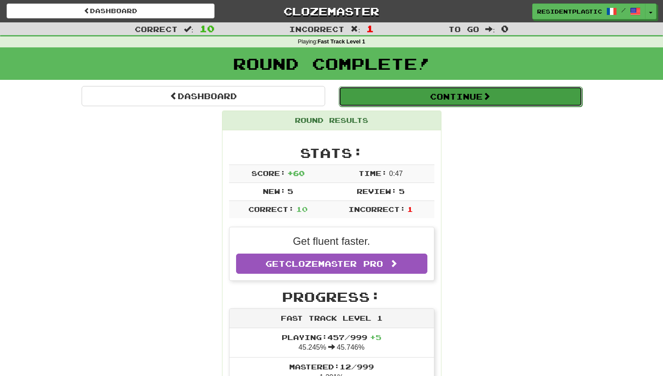
click at [361, 95] on button "Continue" at bounding box center [460, 96] width 243 height 20
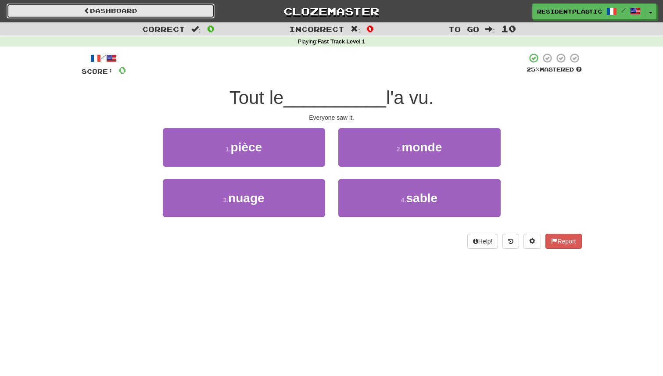
click at [172, 6] on link "Dashboard" at bounding box center [111, 11] width 208 height 15
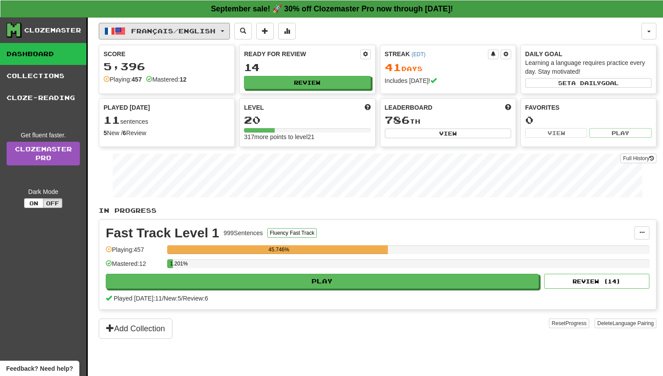
click at [184, 28] on span "Français / English" at bounding box center [173, 30] width 84 height 7
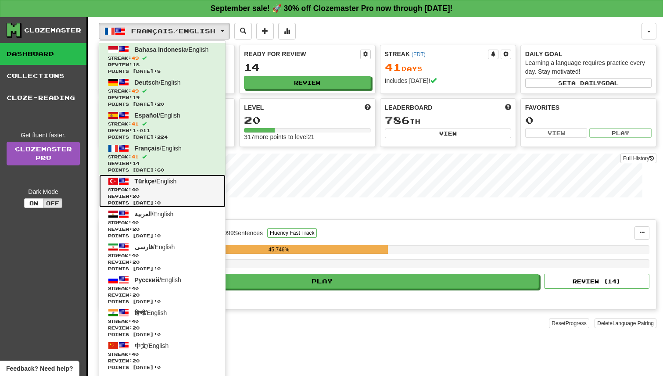
click at [175, 198] on span "Review: 20" at bounding box center [162, 196] width 109 height 7
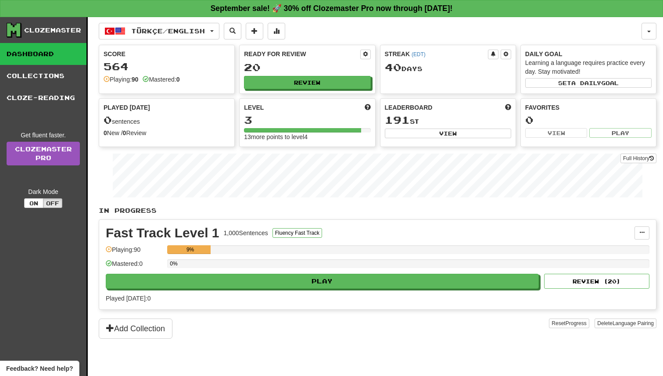
click at [281, 291] on div "Fast Track Level 1 1,000 Sentences Fluency Fast Track Manage Sentences Unpin fr…" at bounding box center [377, 264] width 557 height 89
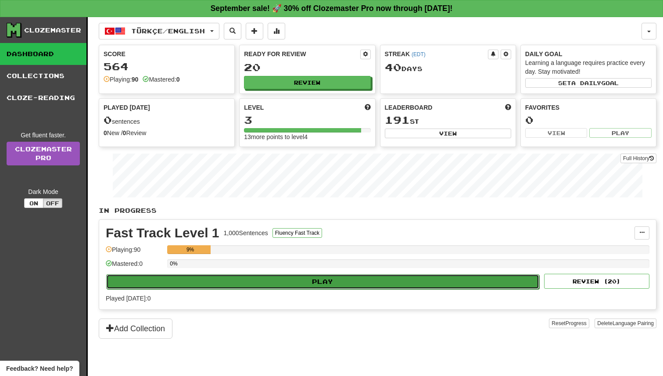
click at [282, 282] on button "Play" at bounding box center [322, 281] width 433 height 15
select select "**"
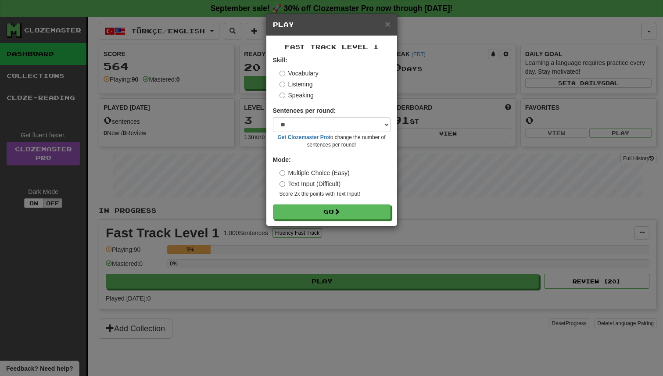
click at [314, 203] on form "Skill: Vocabulary Listening Speaking Sentences per round: * ** ** ** ** ** *** …" at bounding box center [332, 138] width 118 height 164
click at [311, 214] on button "Go" at bounding box center [332, 212] width 118 height 15
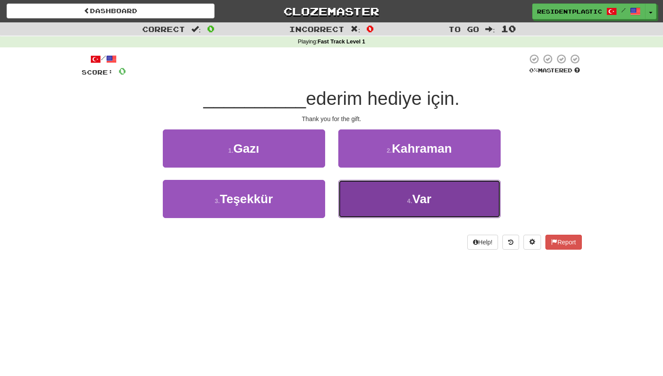
click at [361, 194] on button "4 . Var" at bounding box center [419, 199] width 162 height 38
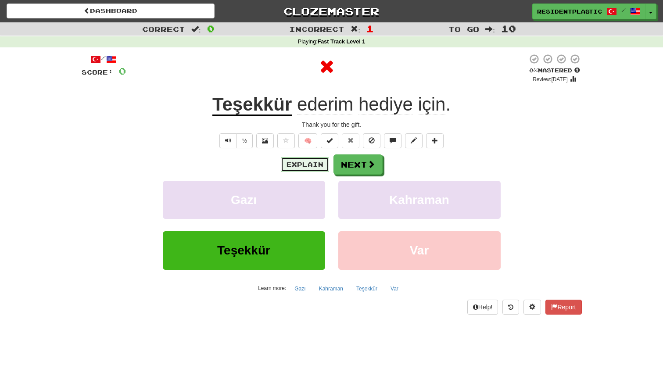
click at [301, 164] on button "Explain" at bounding box center [305, 164] width 48 height 15
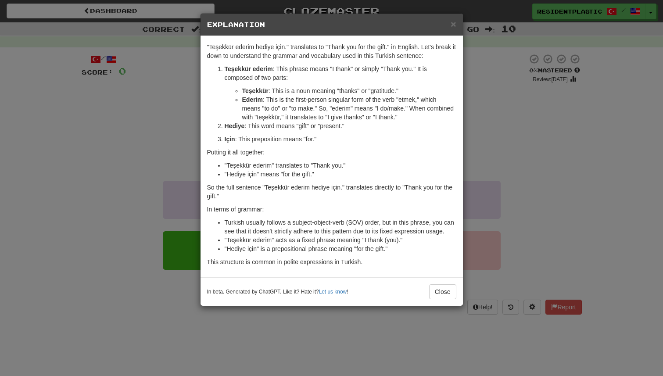
click at [514, 178] on div "× Explanation "Teşekkür ederim hediye için." translates to "Thank you for the g…" at bounding box center [331, 188] width 663 height 376
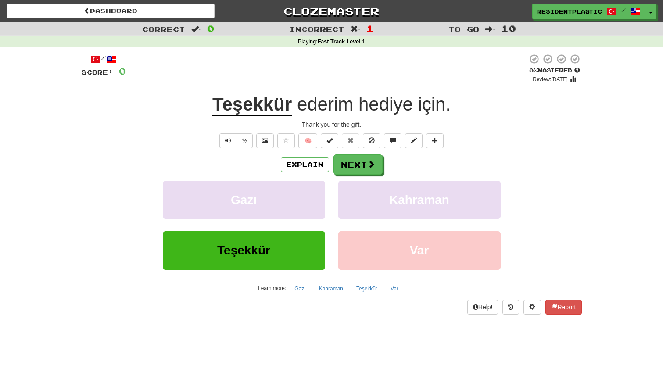
click at [370, 179] on div "Explain Next [PERSON_NAME] Var Learn more: [PERSON_NAME] Var" at bounding box center [332, 224] width 500 height 141
click at [368, 168] on span at bounding box center [372, 165] width 8 height 8
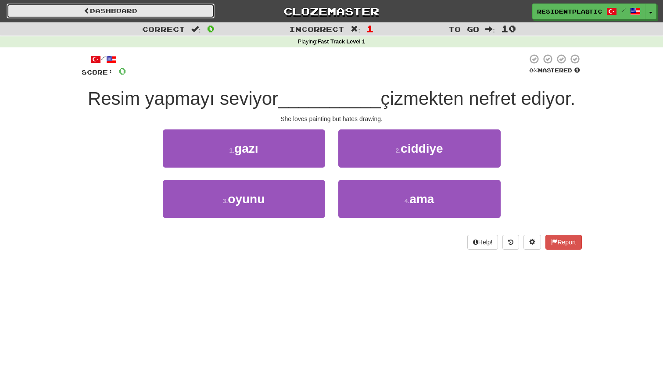
click at [192, 10] on link "Dashboard" at bounding box center [111, 11] width 208 height 15
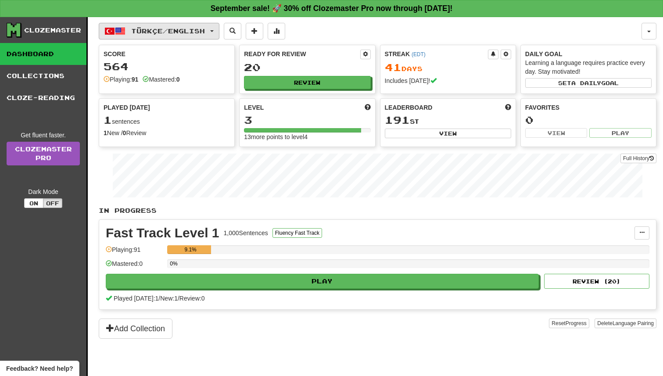
click at [183, 25] on button "Türkçe / English" at bounding box center [159, 31] width 121 height 17
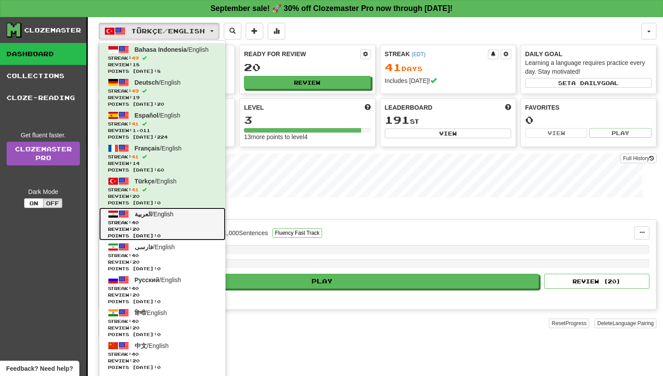
click at [178, 218] on link "العربية / English Streak: 40 Review: 20 Points [DATE]: 0" at bounding box center [162, 223] width 126 height 33
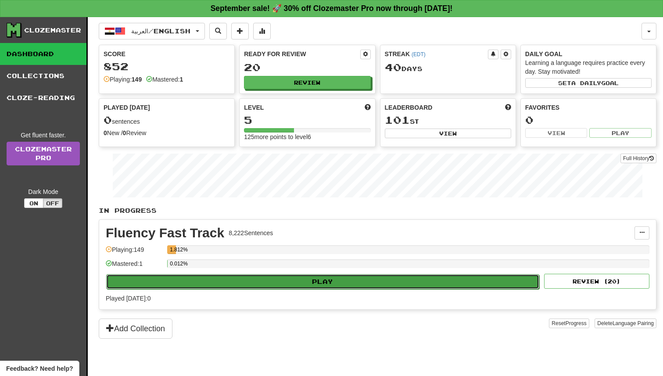
click at [322, 285] on button "Play" at bounding box center [322, 281] width 433 height 15
select select "**"
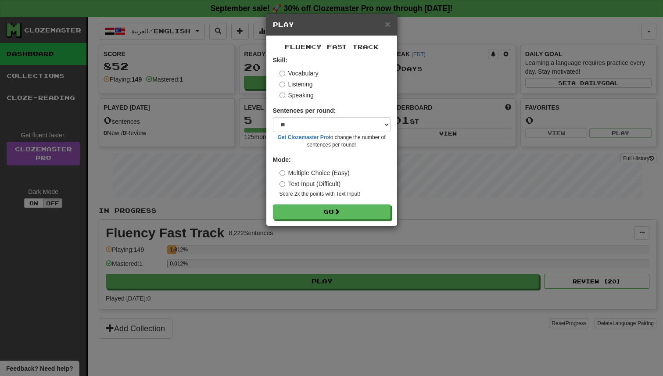
click at [347, 224] on div "Fluency Fast Track Skill: Vocabulary Listening Speaking Sentences per round: * …" at bounding box center [331, 131] width 131 height 190
click at [348, 212] on button "Go" at bounding box center [332, 212] width 118 height 15
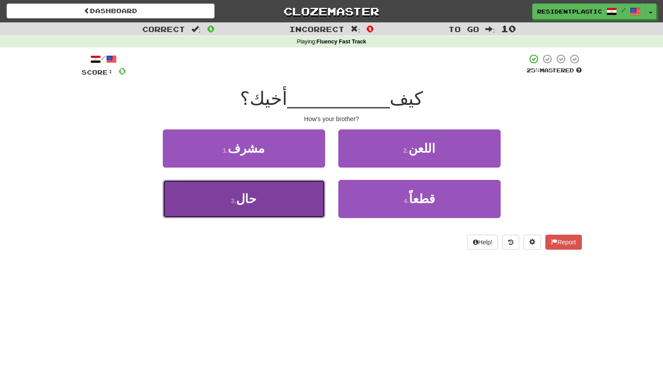
click at [323, 182] on button "3 . حال" at bounding box center [244, 199] width 162 height 38
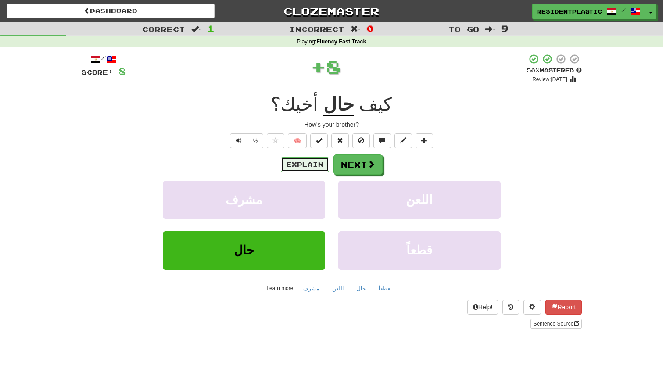
click at [321, 165] on button "Explain" at bounding box center [305, 164] width 48 height 15
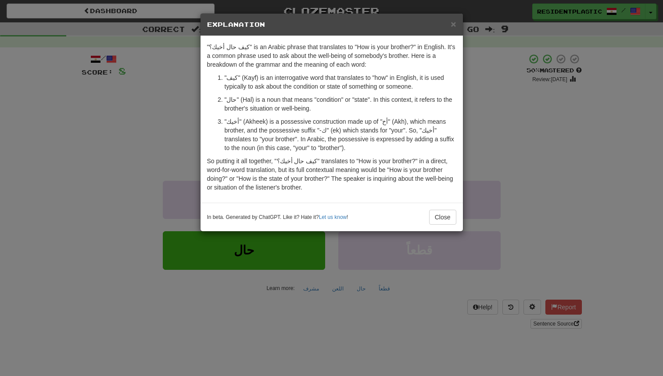
click at [376, 273] on div "× Explanation "كيف حال أخيك؟" is an Arabic phrase that translates to "How is yo…" at bounding box center [331, 188] width 663 height 376
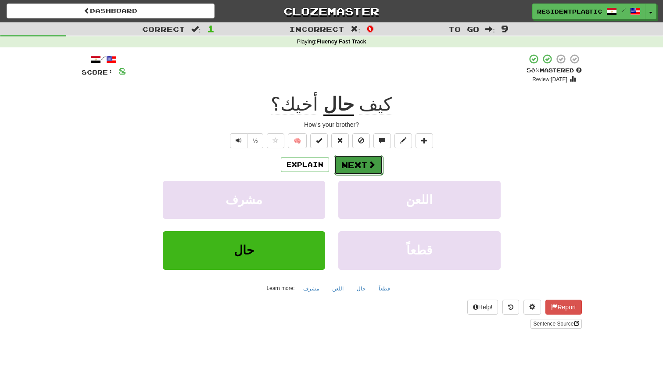
click at [353, 163] on button "Next" at bounding box center [358, 165] width 49 height 20
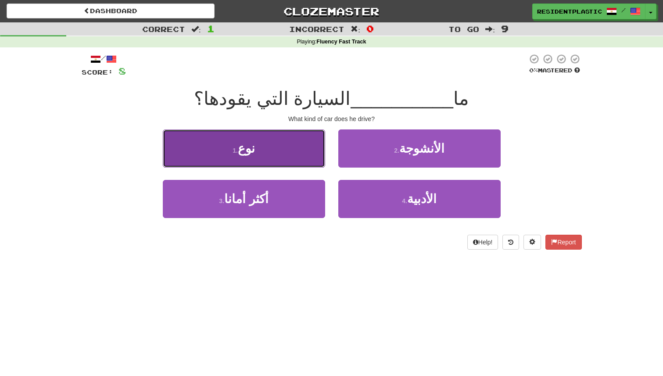
click at [307, 155] on button "1 . نوع" at bounding box center [244, 148] width 162 height 38
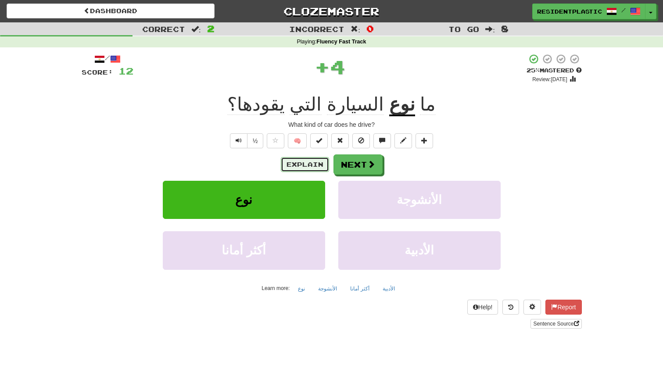
click at [308, 164] on button "Explain" at bounding box center [305, 164] width 48 height 15
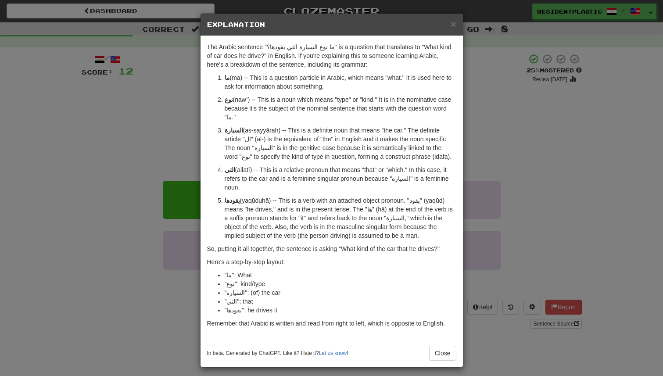
click at [513, 170] on div "× Explanation The Arabic sentence "ما نوع السيارة التي يقودها؟" is a question t…" at bounding box center [331, 188] width 663 height 376
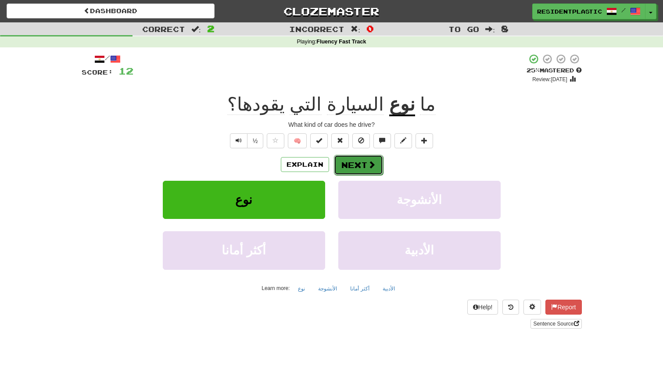
click at [348, 175] on button "Next" at bounding box center [358, 165] width 49 height 20
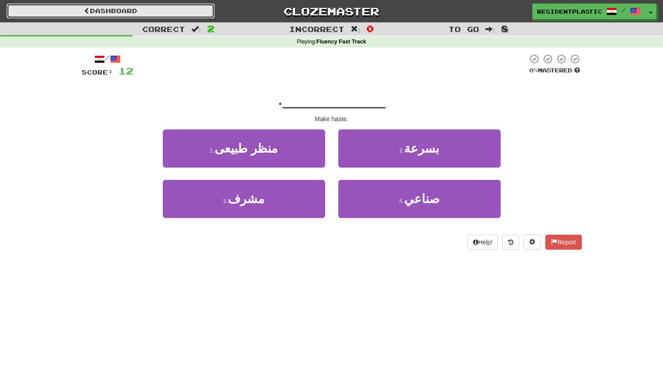
click at [197, 18] on link "Dashboard" at bounding box center [111, 11] width 208 height 15
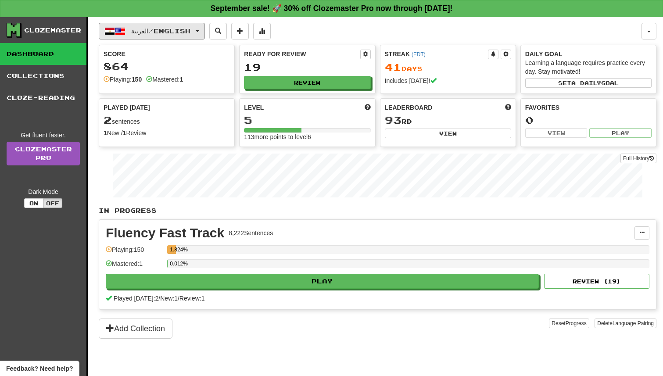
click at [175, 25] on button "العربية / English" at bounding box center [152, 31] width 106 height 17
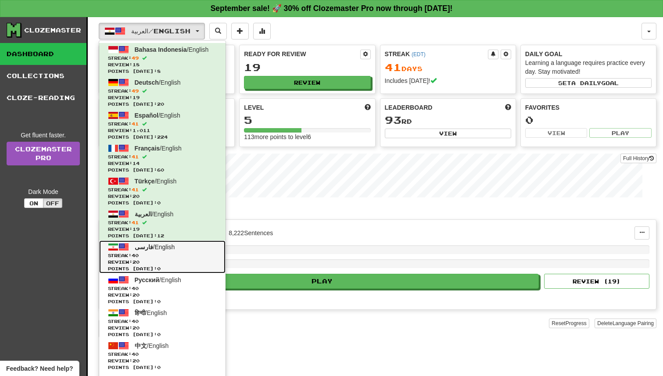
click at [180, 242] on link "فارسی / English Streak: 40 Review: 20 Points [DATE]: 0" at bounding box center [162, 256] width 126 height 33
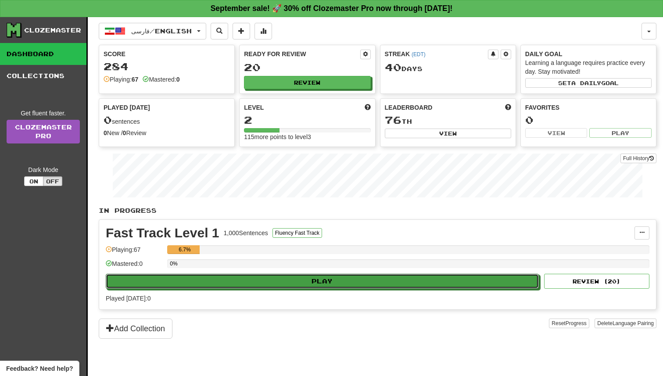
click at [253, 277] on button "Play" at bounding box center [322, 281] width 433 height 15
select select "**"
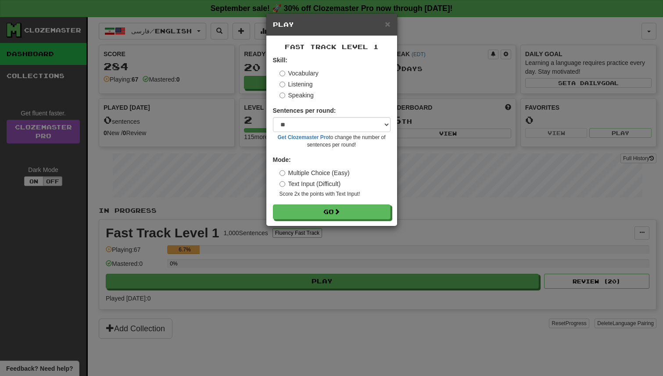
click at [340, 201] on form "Skill: Vocabulary Listening Speaking Sentences per round: * ** ** ** ** ** *** …" at bounding box center [332, 138] width 118 height 164
click at [337, 208] on button "Go" at bounding box center [332, 212] width 118 height 15
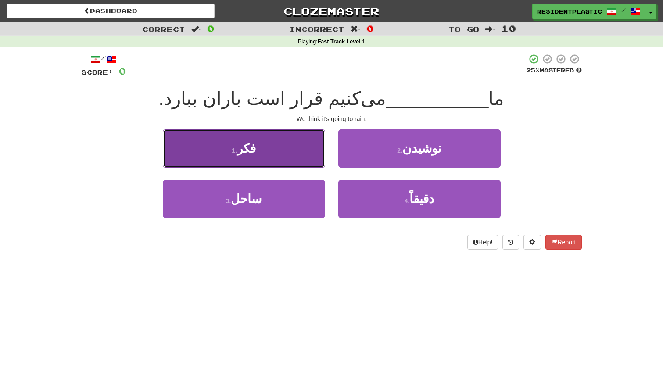
click at [284, 150] on button "1 . فکر" at bounding box center [244, 148] width 162 height 38
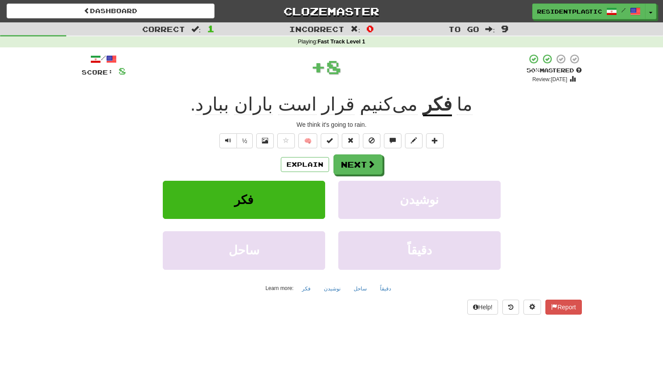
click at [312, 177] on div "Explain Next فکر نوشیدن ساحل دقیقاً Learn more: فکر نوشیدن ساحل دقیقاً" at bounding box center [332, 224] width 500 height 141
click at [312, 168] on button "Explain" at bounding box center [305, 164] width 48 height 15
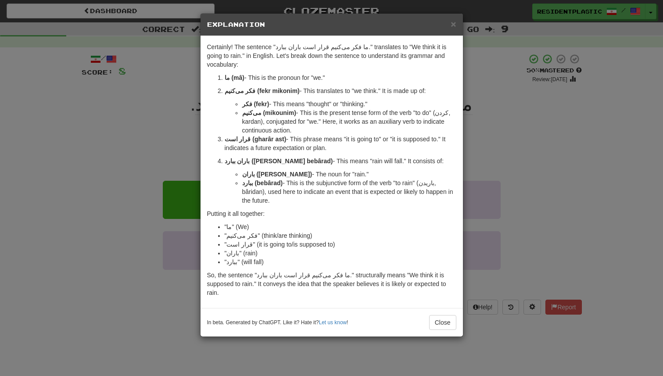
click at [150, 140] on div "× Explanation Certainly! The sentence "ما فکر می‌کنیم قرار است باران ببارد." tr…" at bounding box center [331, 188] width 663 height 376
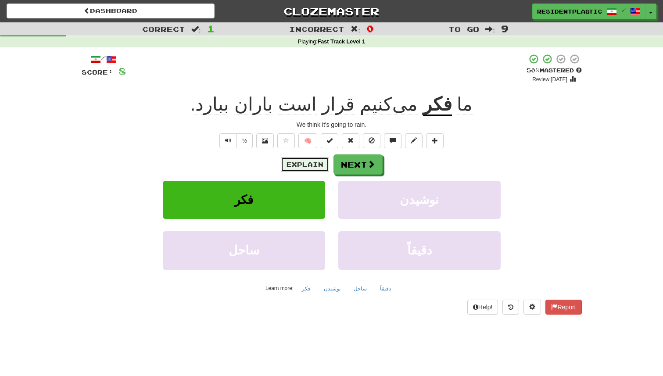
click at [295, 171] on button "Explain" at bounding box center [305, 164] width 48 height 15
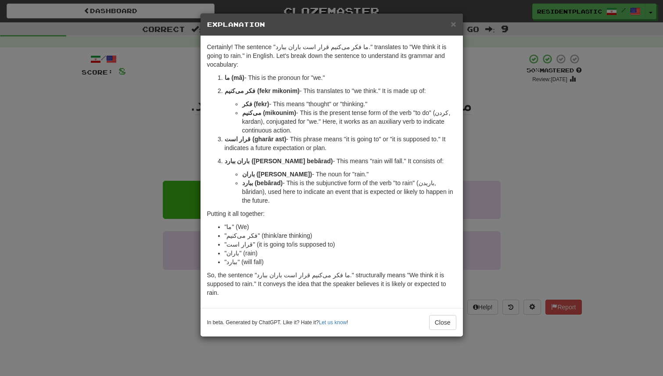
click at [174, 145] on div "× Explanation Certainly! The sentence "ما فکر می‌کنیم قرار است باران ببارد." tr…" at bounding box center [331, 188] width 663 height 376
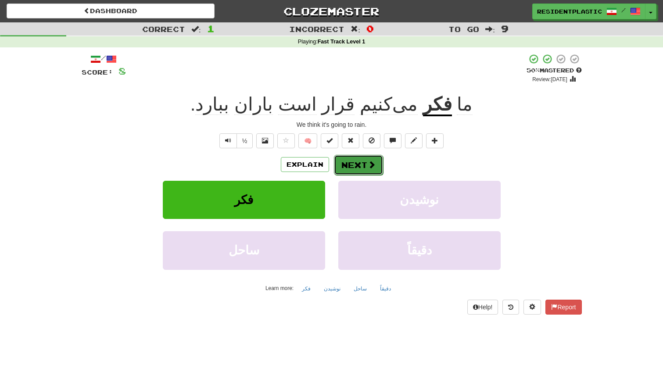
click at [364, 165] on button "Next" at bounding box center [358, 165] width 49 height 20
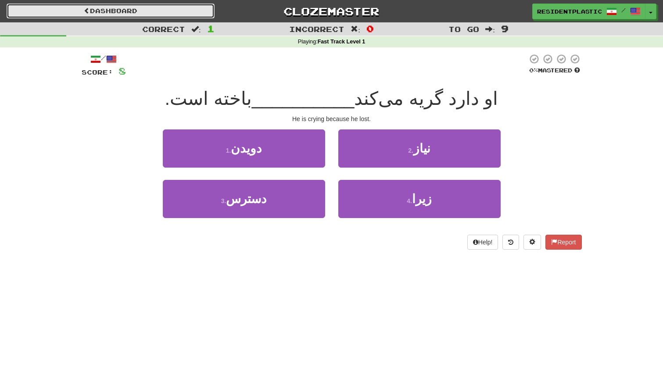
click at [164, 16] on link "Dashboard" at bounding box center [111, 11] width 208 height 15
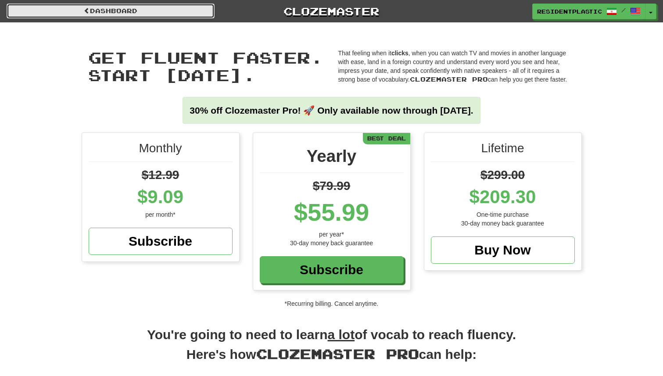
click at [143, 9] on link "Dashboard" at bounding box center [111, 11] width 208 height 15
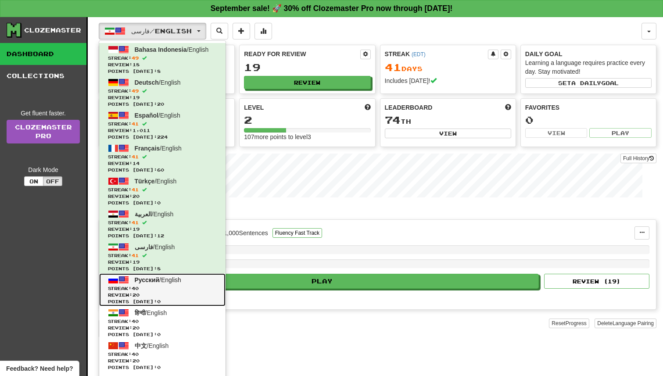
click at [158, 302] on span "Points today: 0" at bounding box center [162, 301] width 109 height 7
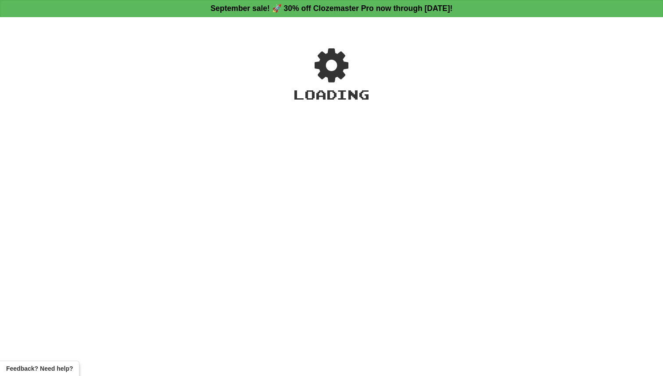
select select "**"
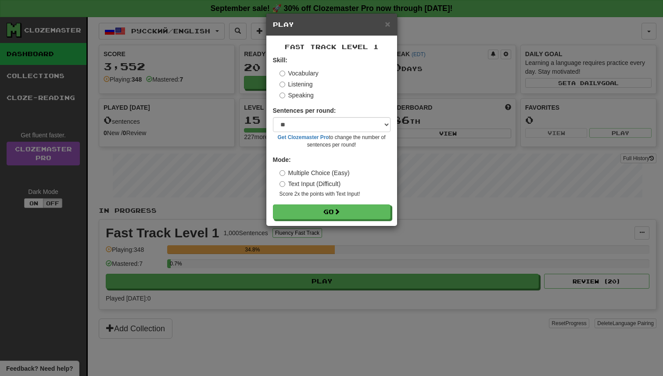
click at [347, 202] on form "Skill: Vocabulary Listening Speaking Sentences per round: * ** ** ** ** ** *** …" at bounding box center [332, 138] width 118 height 164
click at [344, 211] on button "Go" at bounding box center [332, 212] width 118 height 15
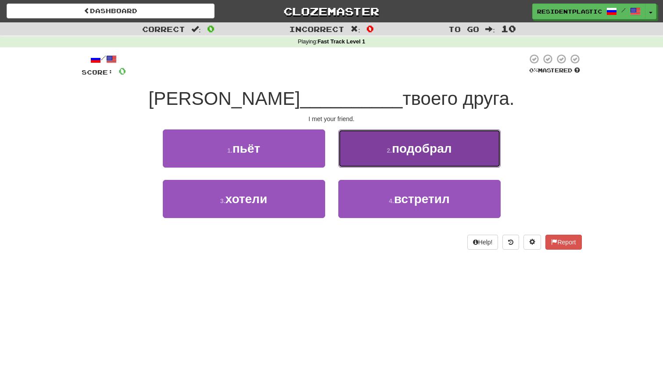
click at [353, 153] on button "2 . подобрал" at bounding box center [419, 148] width 162 height 38
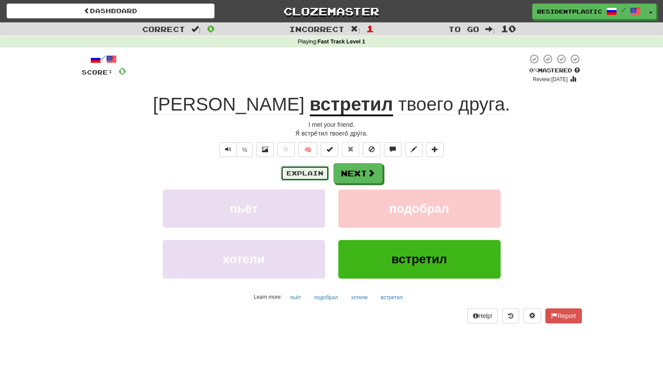
click at [326, 172] on button "Explain" at bounding box center [305, 173] width 48 height 15
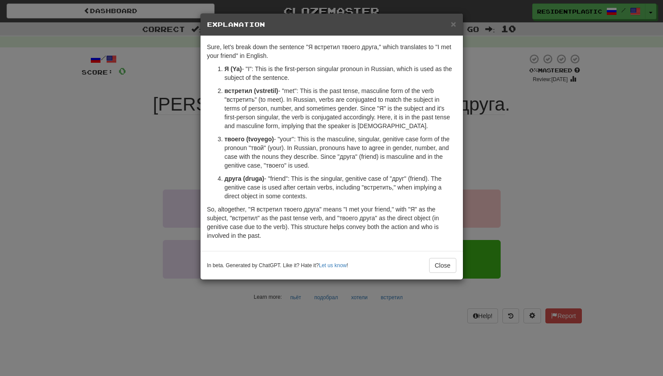
click at [491, 188] on div "× Explanation Sure, let's break down the sentence "Я встретил твоего друга," wh…" at bounding box center [331, 188] width 663 height 376
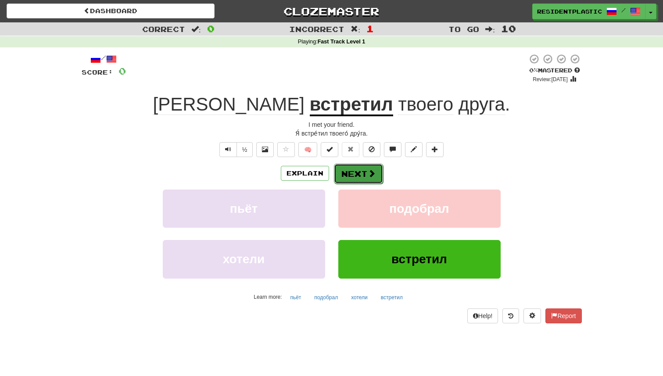
click at [357, 177] on button "Next" at bounding box center [358, 174] width 49 height 20
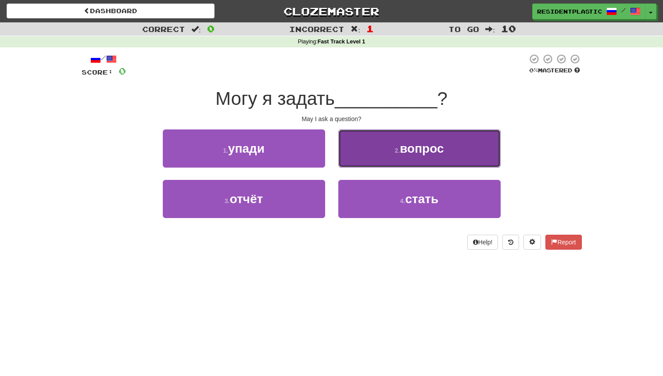
click at [346, 159] on button "2 . вопрос" at bounding box center [419, 148] width 162 height 38
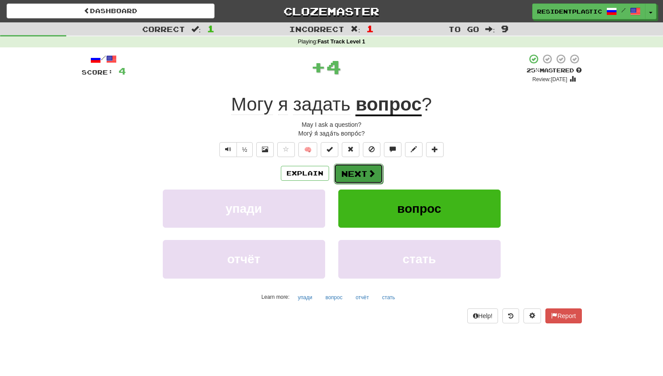
click at [353, 177] on button "Next" at bounding box center [358, 174] width 49 height 20
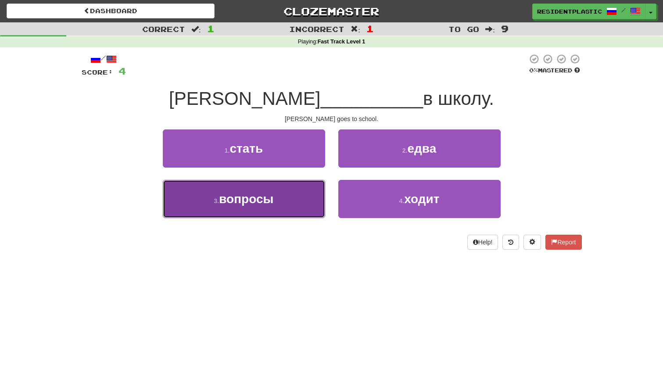
click at [285, 203] on button "3 . вопросы" at bounding box center [244, 199] width 162 height 38
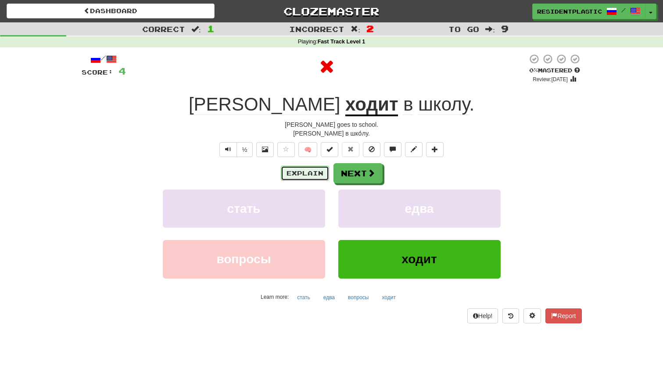
click at [310, 169] on button "Explain" at bounding box center [305, 173] width 48 height 15
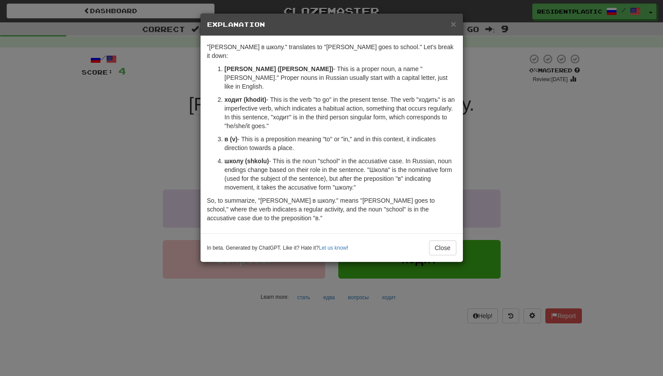
click at [496, 127] on div "× Explanation "Эмили ходит в школу." translates to "Emily goes to school." Let'…" at bounding box center [331, 188] width 663 height 376
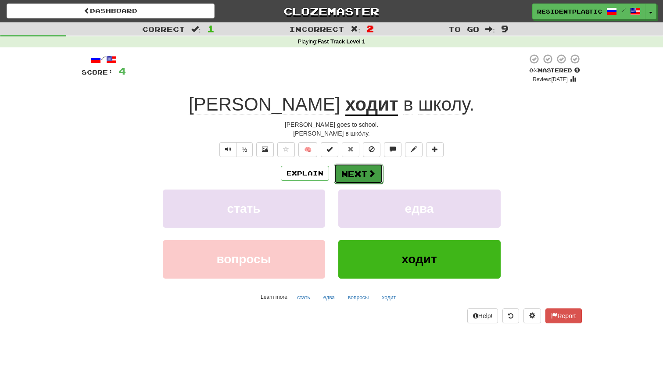
click at [363, 174] on button "Next" at bounding box center [358, 174] width 49 height 20
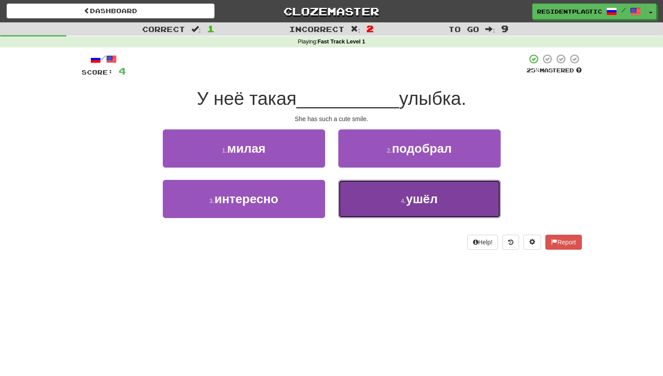
click at [345, 186] on button "4 . ушёл" at bounding box center [419, 199] width 162 height 38
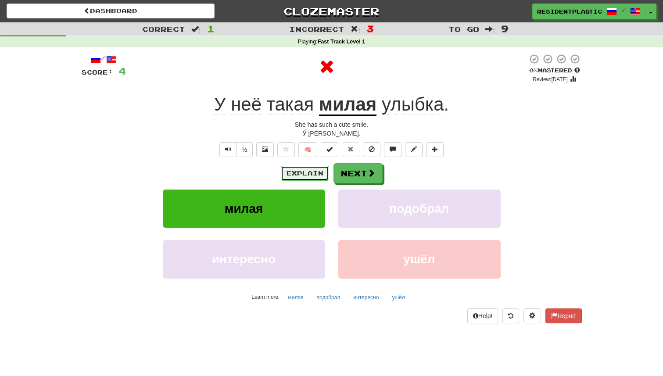
click at [312, 179] on button "Explain" at bounding box center [305, 173] width 48 height 15
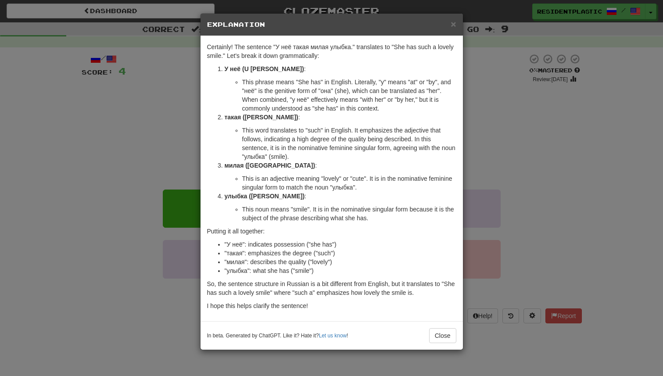
click at [495, 207] on div "× Explanation Certainly! The sentence "У неё такая милая улыбка." translates to…" at bounding box center [331, 188] width 663 height 376
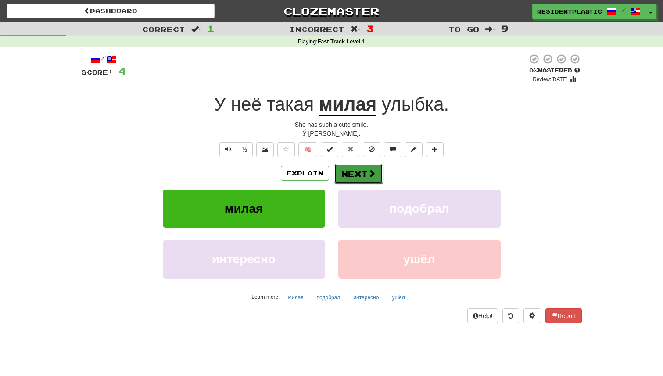
click at [379, 178] on button "Next" at bounding box center [358, 174] width 49 height 20
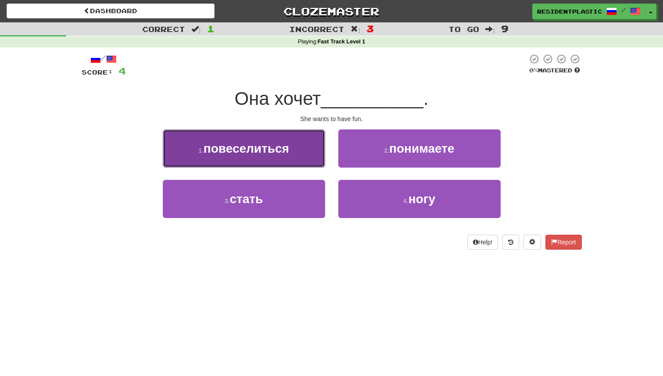
click at [314, 148] on button "1 . повеселиться" at bounding box center [244, 148] width 162 height 38
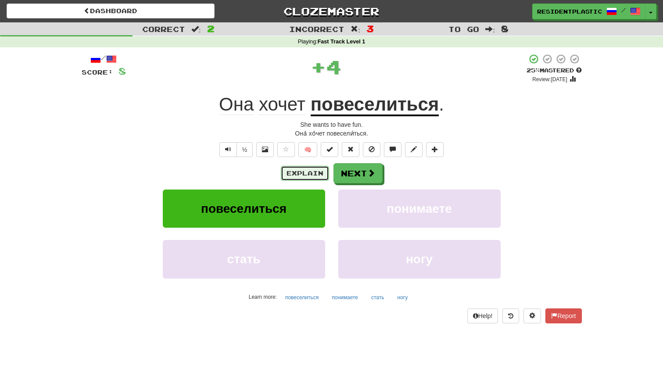
click at [314, 172] on button "Explain" at bounding box center [305, 173] width 48 height 15
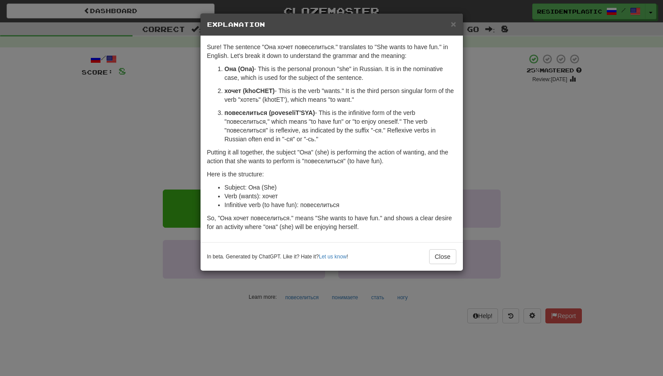
click at [504, 172] on div "× Explanation Sure! The sentence "Она хочет повеселиться." translates to "She w…" at bounding box center [331, 188] width 663 height 376
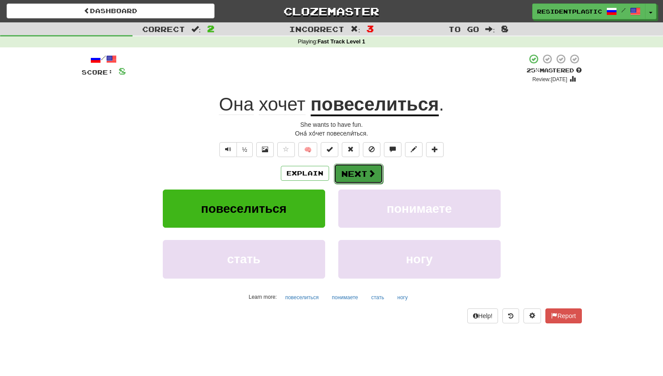
click at [349, 175] on button "Next" at bounding box center [358, 174] width 49 height 20
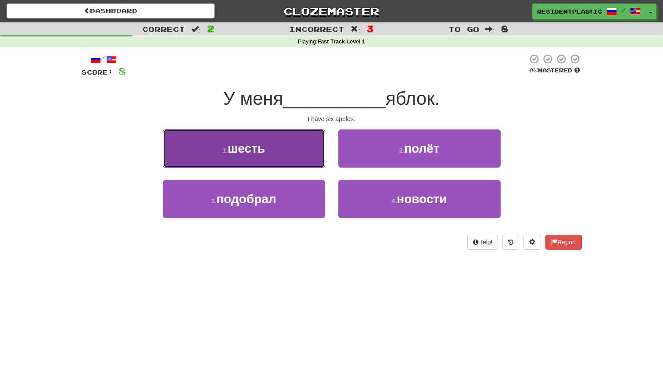
click at [318, 153] on button "1 . шесть" at bounding box center [244, 148] width 162 height 38
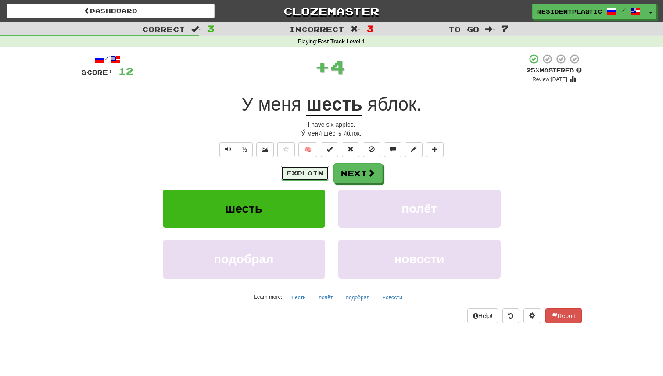
click at [313, 172] on button "Explain" at bounding box center [305, 173] width 48 height 15
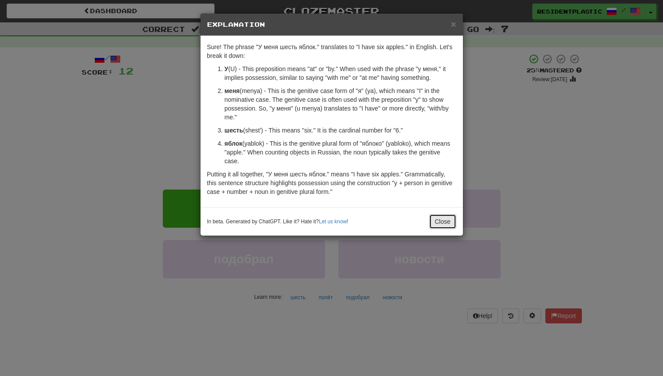
click at [455, 223] on button "Close" at bounding box center [442, 221] width 27 height 15
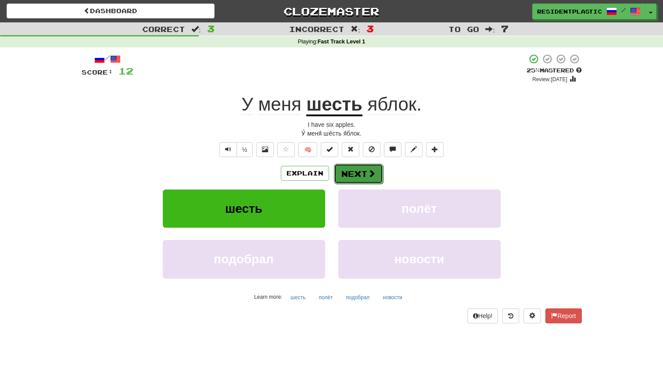
click at [375, 183] on button "Next" at bounding box center [358, 174] width 49 height 20
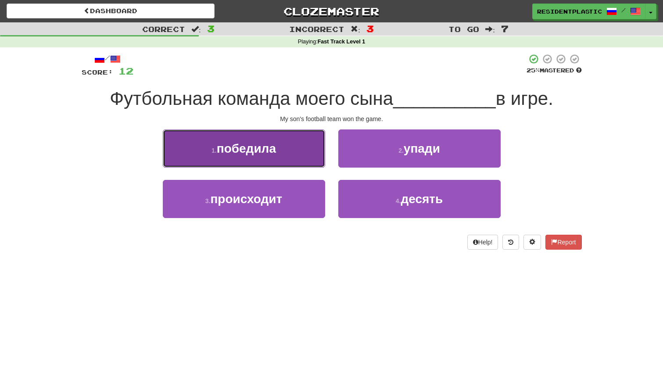
click at [315, 129] on button "1 . победила" at bounding box center [244, 148] width 162 height 38
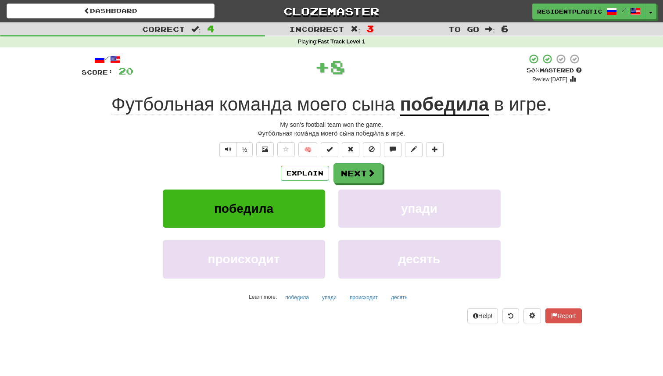
click at [317, 164] on div "Explain Next" at bounding box center [332, 173] width 500 height 20
click at [315, 171] on button "Explain" at bounding box center [305, 173] width 48 height 15
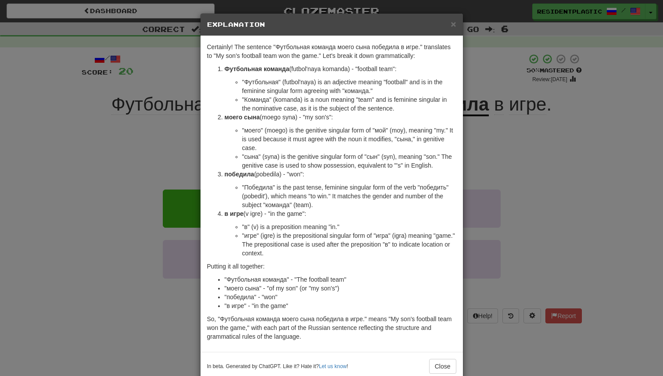
click at [527, 196] on div "× Explanation Certainly! The sentence "Футбольная команда моего сына победила в…" at bounding box center [331, 188] width 663 height 376
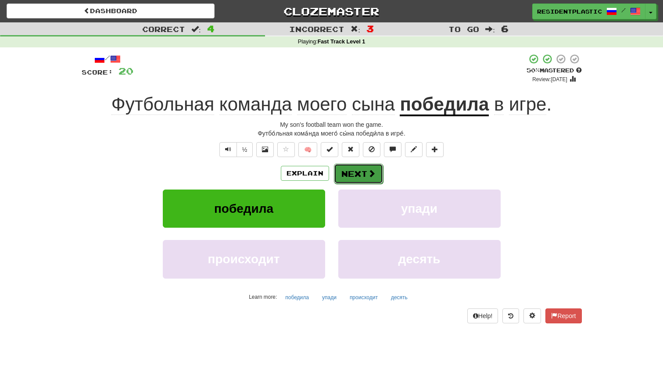
click at [368, 168] on button "Next" at bounding box center [358, 174] width 49 height 20
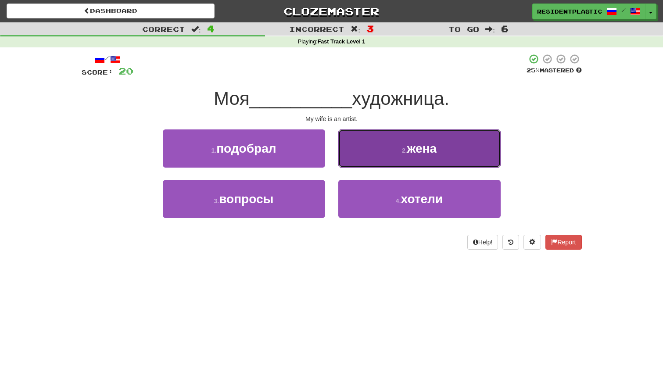
click at [363, 154] on button "2 . жена" at bounding box center [419, 148] width 162 height 38
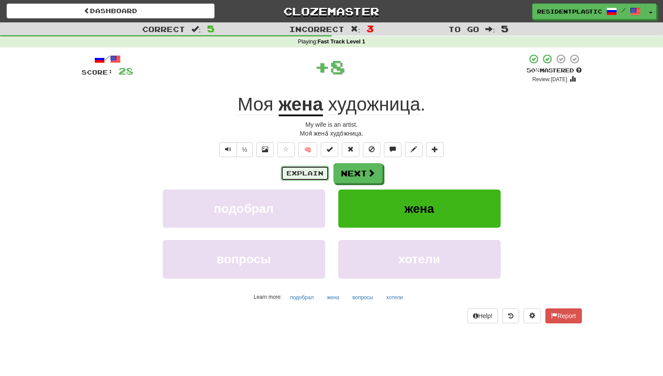
click at [288, 170] on button "Explain" at bounding box center [305, 173] width 48 height 15
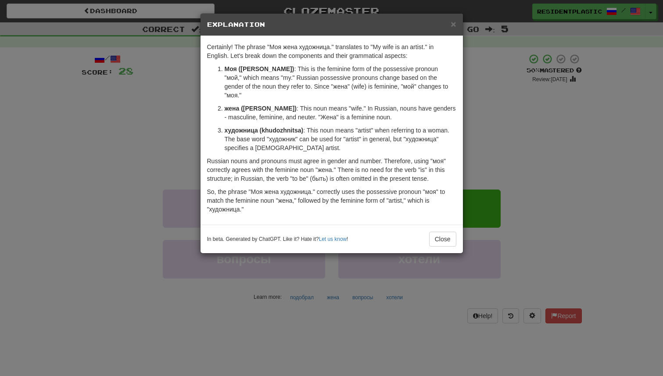
click at [546, 196] on div "× Explanation Certainly! The phrase "Моя жена художница." translates to "My wif…" at bounding box center [331, 188] width 663 height 376
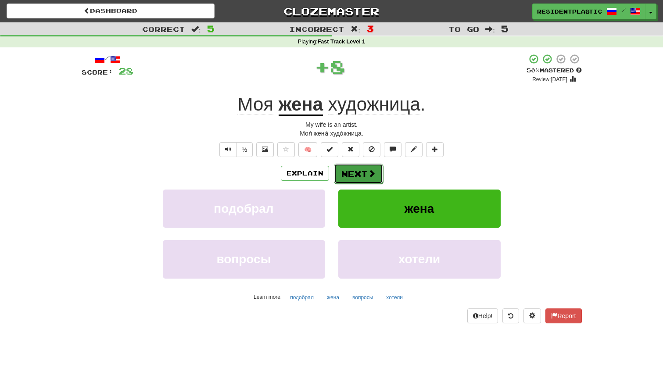
click at [374, 173] on span at bounding box center [372, 173] width 8 height 8
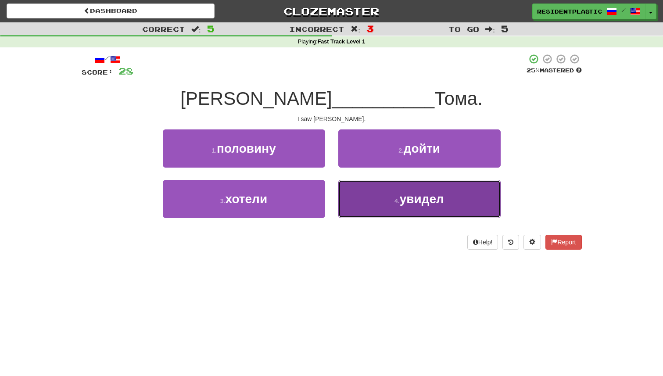
click at [380, 197] on button "4 . увидел" at bounding box center [419, 199] width 162 height 38
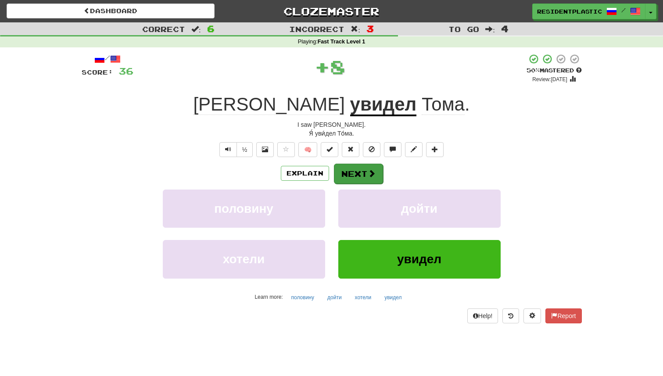
click at [342, 163] on div "Explain Next" at bounding box center [332, 173] width 500 height 20
click at [344, 168] on button "Next" at bounding box center [358, 174] width 49 height 20
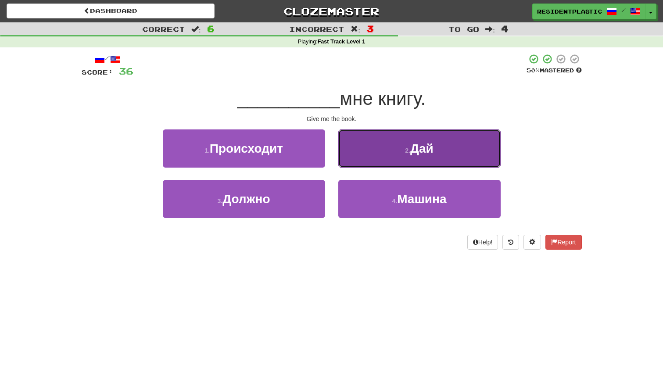
click at [361, 152] on button "2 . Дай" at bounding box center [419, 148] width 162 height 38
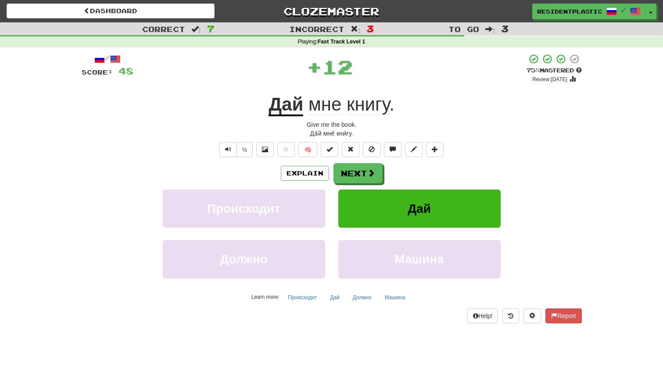
click at [349, 186] on div "Explain Next Происходит Дай Должно Машина Learn more: Происходит Дай Должно Маш…" at bounding box center [332, 233] width 500 height 141
click at [351, 171] on button "Next" at bounding box center [358, 174] width 49 height 20
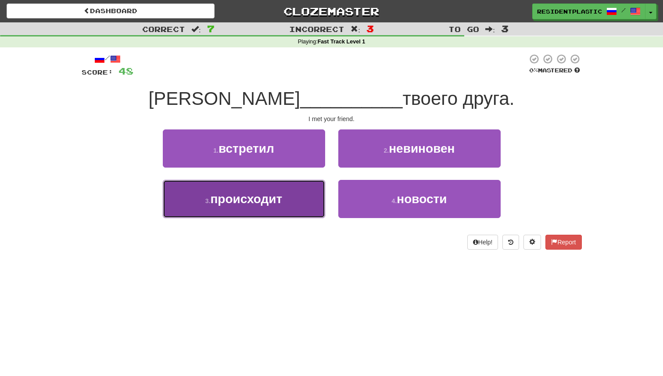
click at [298, 200] on button "3 . происходит" at bounding box center [244, 199] width 162 height 38
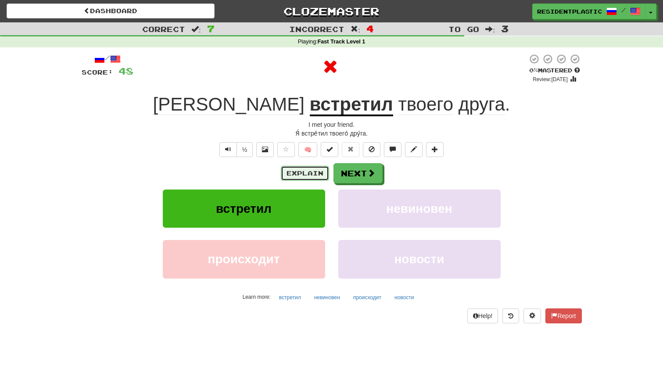
click at [307, 168] on button "Explain" at bounding box center [305, 173] width 48 height 15
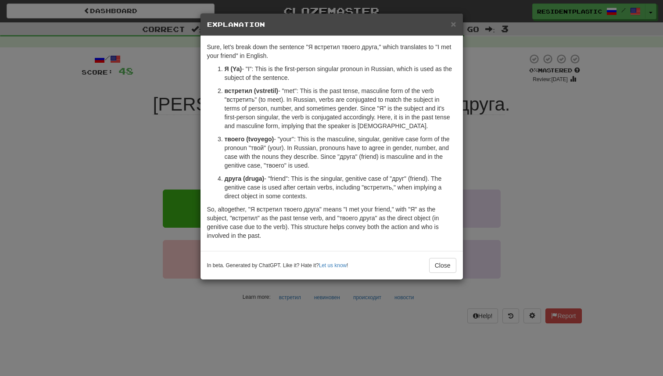
click at [496, 155] on div "× Explanation Sure, let's break down the sentence "Я встретил твоего друга," wh…" at bounding box center [331, 188] width 663 height 376
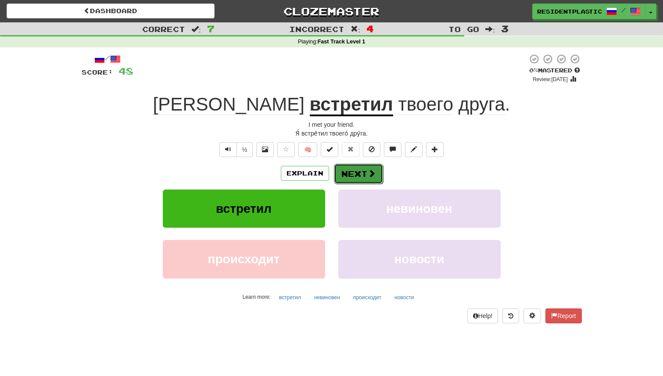
click at [357, 178] on button "Next" at bounding box center [358, 174] width 49 height 20
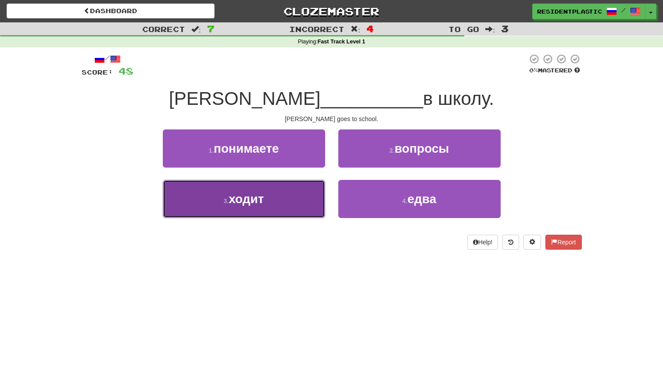
click at [303, 184] on button "3 . ходит" at bounding box center [244, 199] width 162 height 38
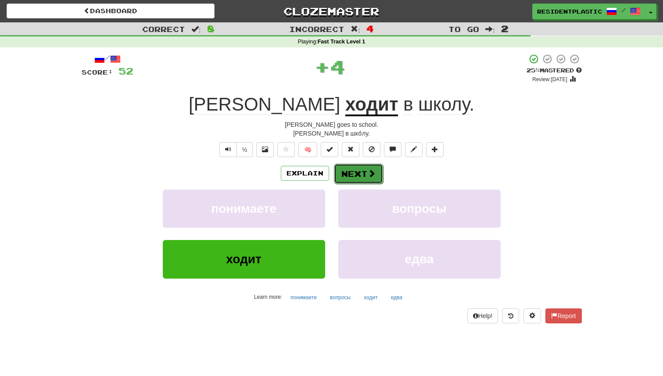
click at [348, 173] on button "Next" at bounding box center [358, 174] width 49 height 20
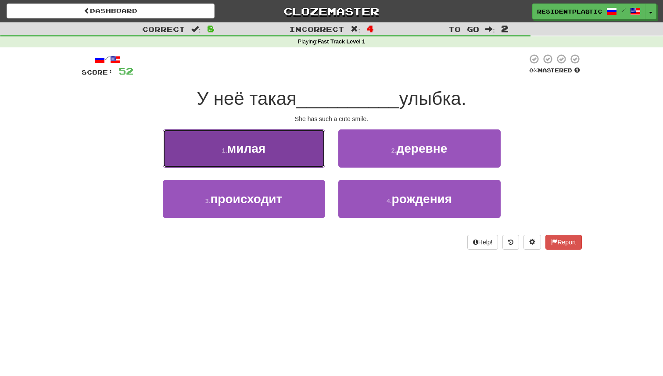
click at [310, 151] on button "1 . милая" at bounding box center [244, 148] width 162 height 38
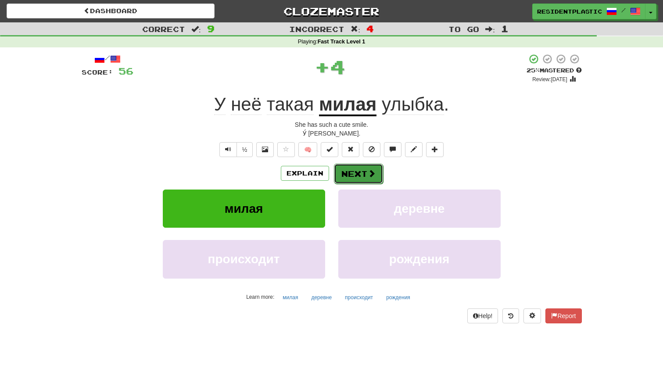
click at [379, 171] on button "Next" at bounding box center [358, 174] width 49 height 20
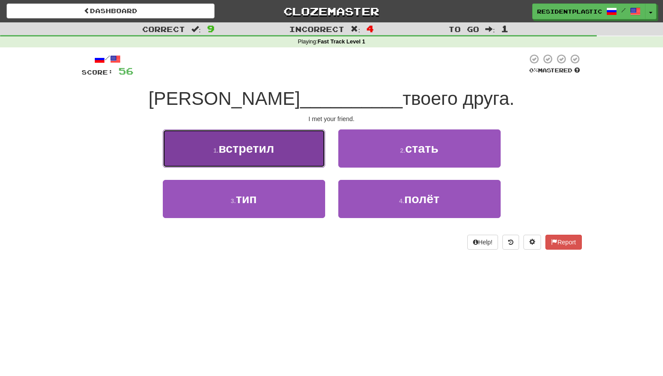
click at [290, 157] on button "1 . встретил" at bounding box center [244, 148] width 162 height 38
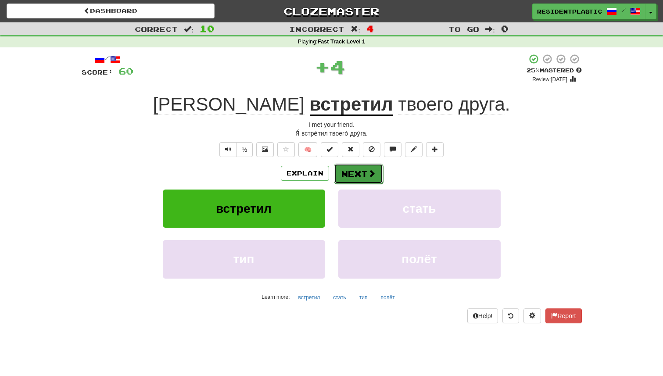
click at [350, 174] on button "Next" at bounding box center [358, 174] width 49 height 20
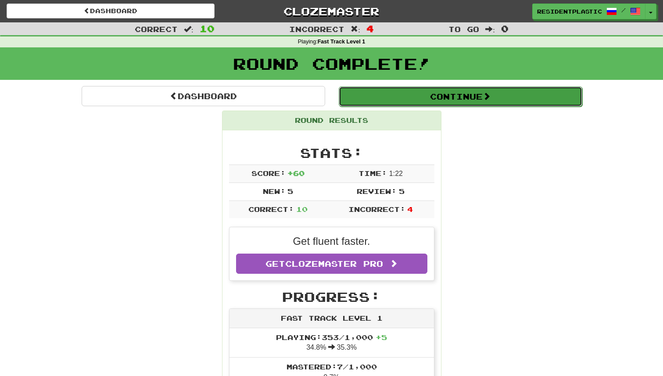
click at [370, 92] on button "Continue" at bounding box center [460, 96] width 243 height 20
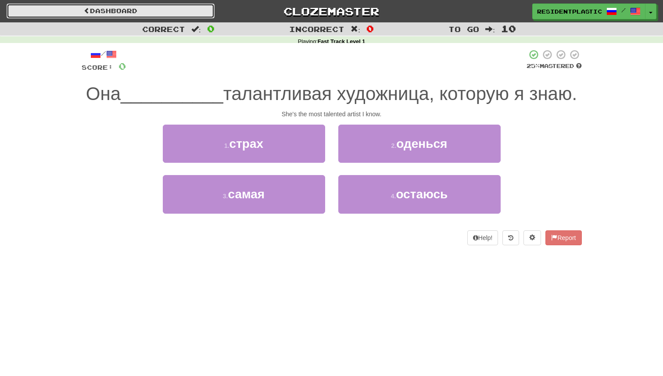
click at [184, 12] on link "Dashboard" at bounding box center [111, 11] width 208 height 15
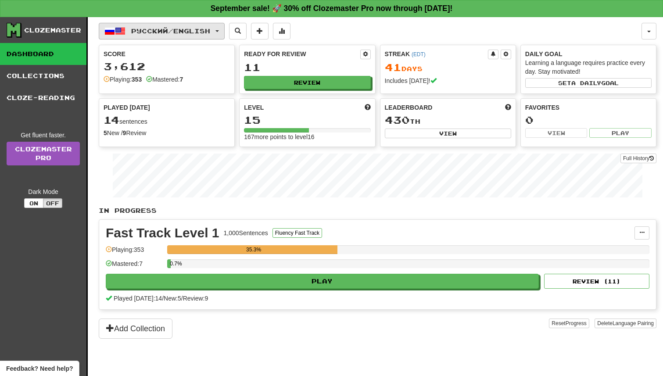
click at [182, 25] on button "Русский / English" at bounding box center [162, 31] width 126 height 17
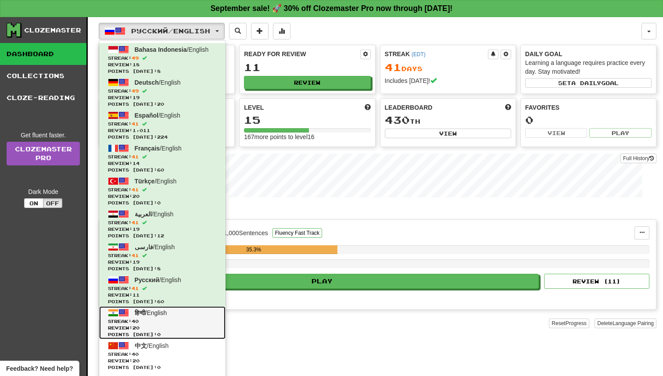
click at [194, 321] on span "Streak: 40" at bounding box center [162, 321] width 109 height 7
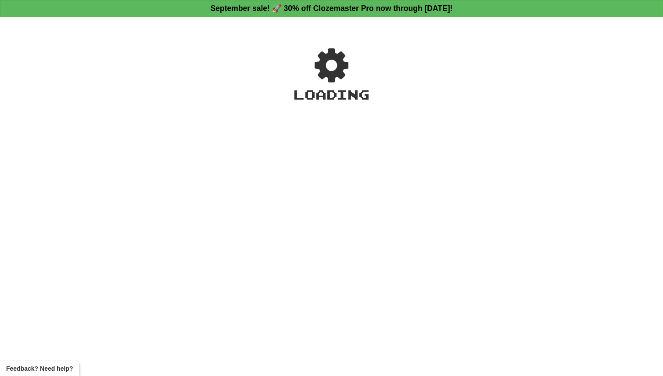
select select "**"
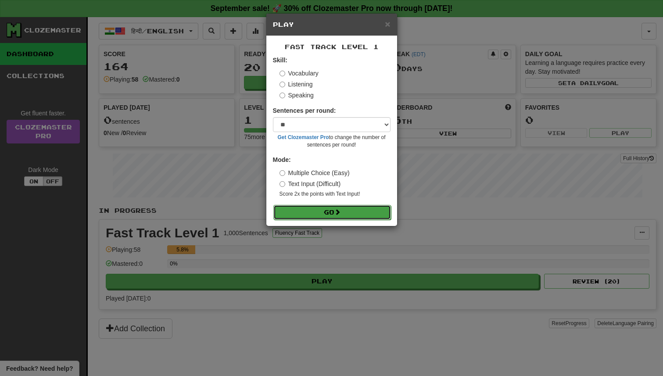
click at [303, 207] on button "Go" at bounding box center [332, 212] width 118 height 15
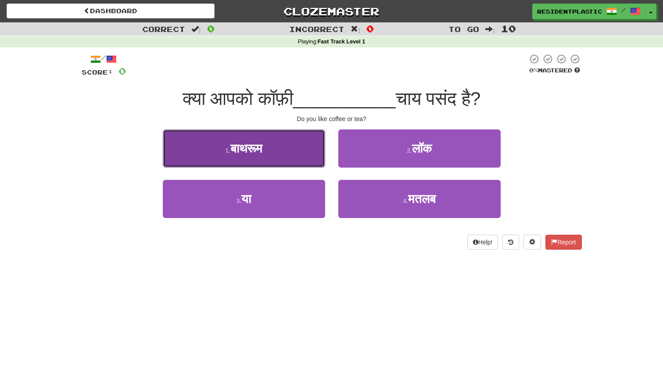
click at [319, 156] on button "1 . [GEOGRAPHIC_DATA]" at bounding box center [244, 148] width 162 height 38
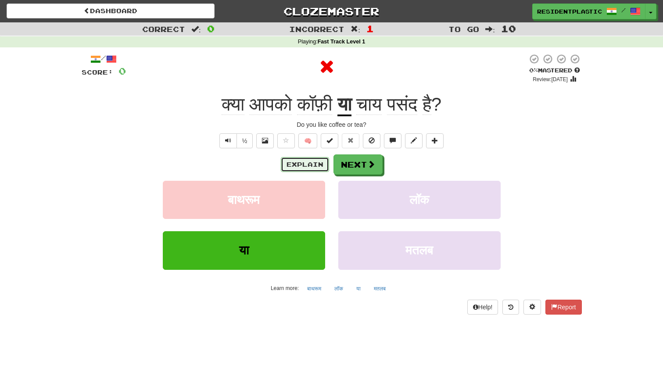
click at [317, 170] on button "Explain" at bounding box center [305, 164] width 48 height 15
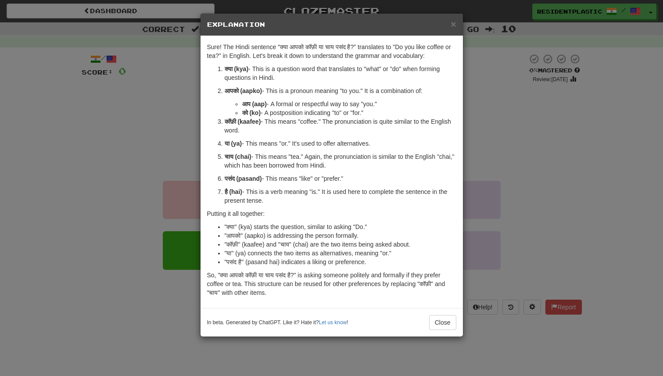
click at [174, 161] on div "× Explanation Sure! The Hindi sentence "क्या आपको कॉफ़ी या चाय पसंद है?" transl…" at bounding box center [331, 188] width 663 height 376
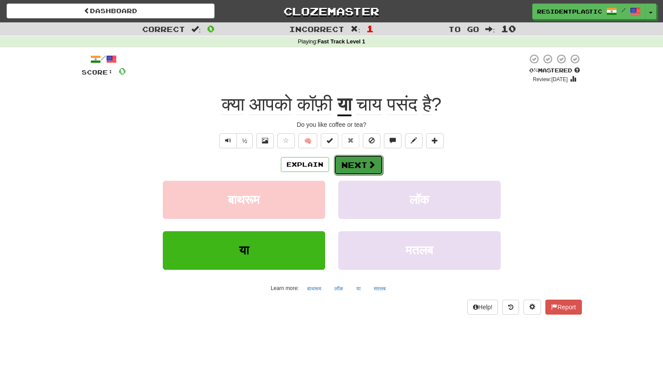
click at [378, 164] on button "Next" at bounding box center [358, 165] width 49 height 20
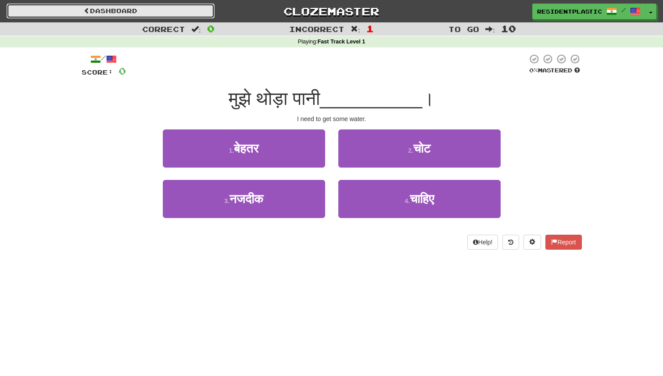
click at [194, 14] on link "Dashboard" at bounding box center [111, 11] width 208 height 15
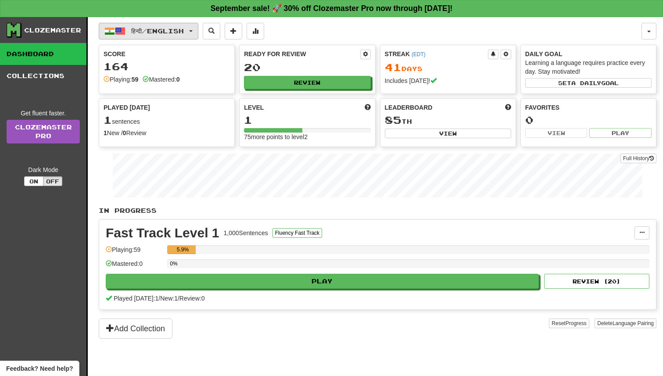
click at [184, 30] on span "हिन्दी / English" at bounding box center [157, 30] width 53 height 7
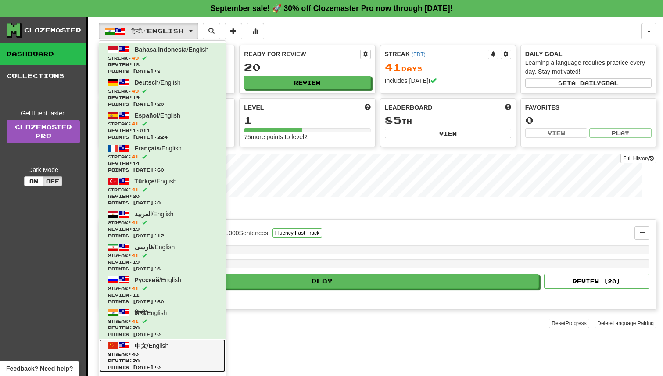
click at [201, 351] on span "Streak: 40" at bounding box center [162, 354] width 109 height 7
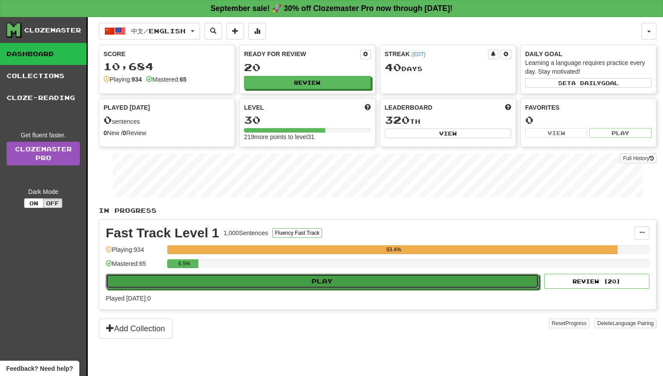
click at [282, 282] on button "Play" at bounding box center [322, 281] width 433 height 15
select select "**"
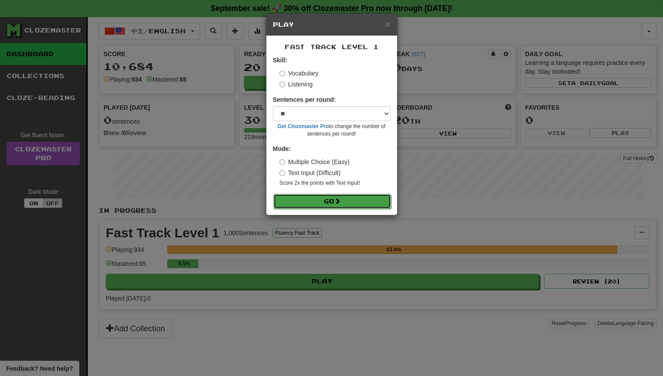
click at [312, 205] on button "Go" at bounding box center [332, 201] width 118 height 15
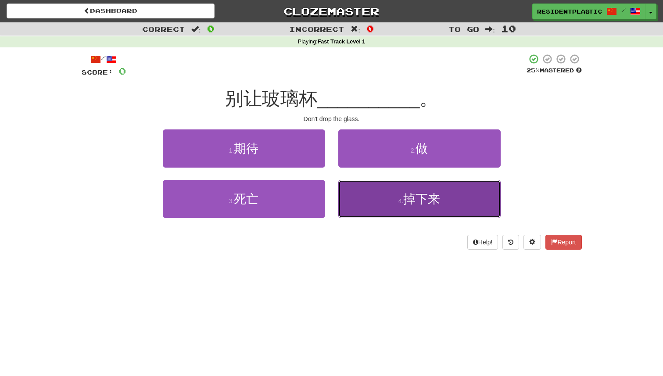
click at [371, 206] on button "4 . 掉下来" at bounding box center [419, 199] width 162 height 38
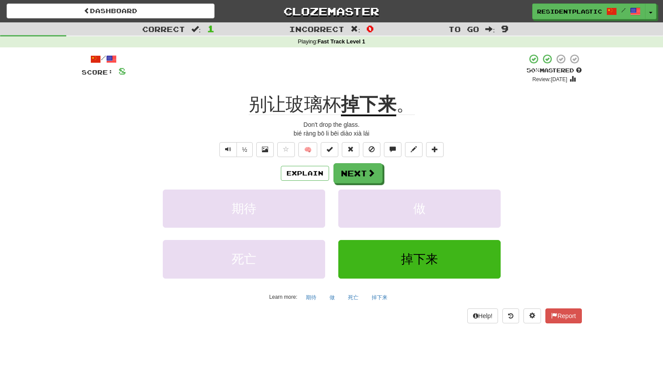
click at [310, 181] on div "Explain Next" at bounding box center [332, 173] width 500 height 20
click at [313, 170] on button "Explain" at bounding box center [305, 173] width 48 height 15
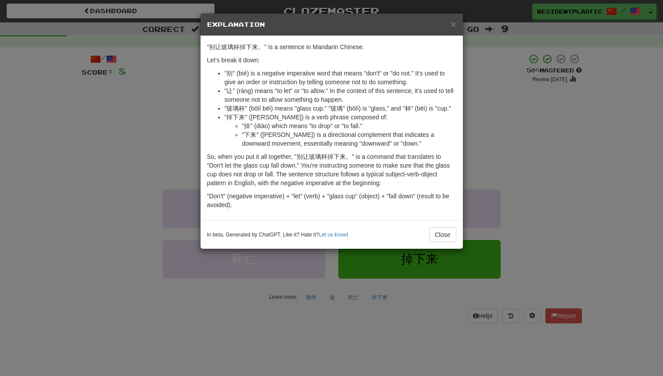
click at [122, 135] on div "× Explanation "别让玻璃杯掉下来。" is a sentence in Mandarin Chinese. Let's break it dow…" at bounding box center [331, 188] width 663 height 376
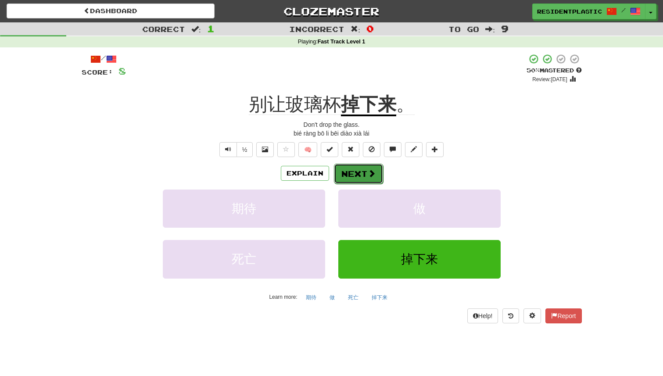
click at [372, 166] on button "Next" at bounding box center [358, 174] width 49 height 20
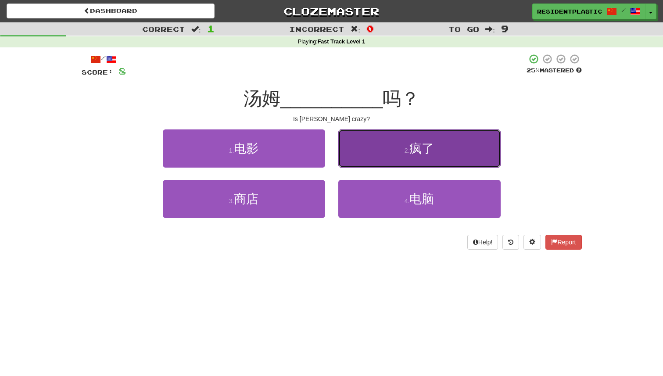
click at [367, 157] on button "2 . 疯了" at bounding box center [419, 148] width 162 height 38
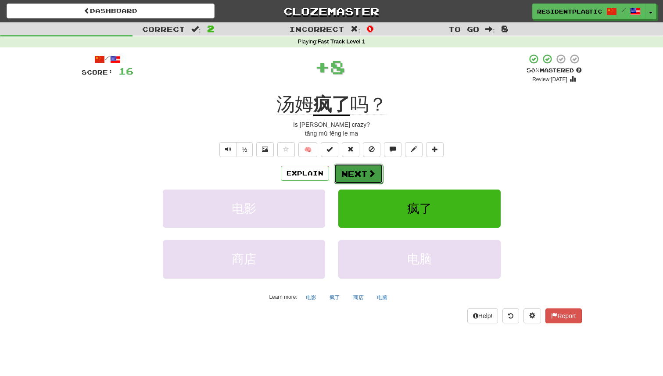
click at [348, 172] on button "Next" at bounding box center [358, 174] width 49 height 20
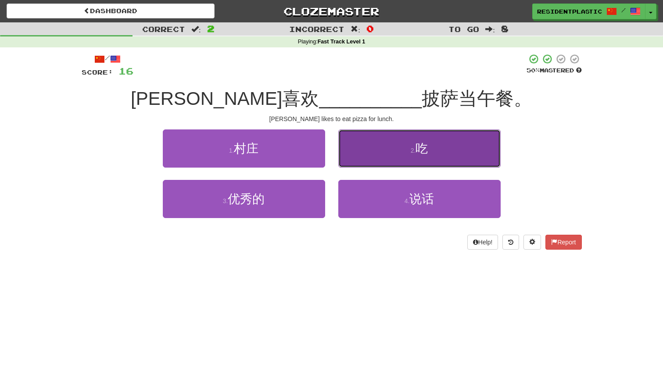
click at [345, 156] on button "2 . 吃" at bounding box center [419, 148] width 162 height 38
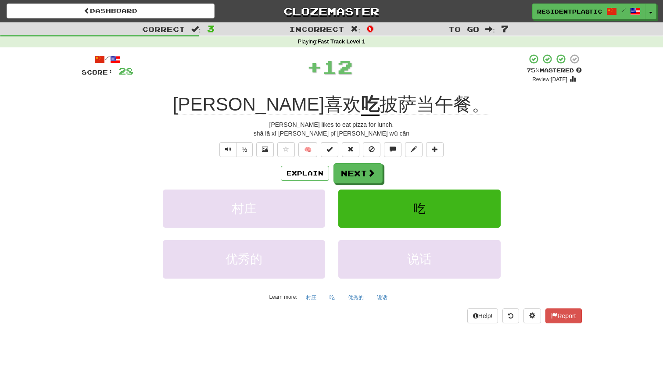
click at [306, 181] on div "Explain Next" at bounding box center [332, 173] width 500 height 20
click at [307, 176] on button "Explain" at bounding box center [305, 173] width 48 height 15
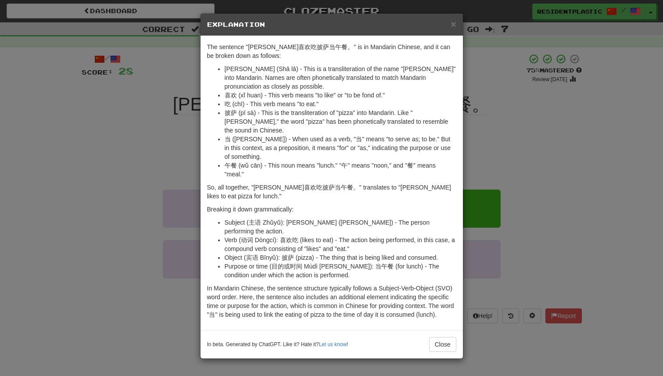
click at [491, 196] on div "× Explanation The sentence "[PERSON_NAME]喜欢吃披萨当午餐。" is in Mandarin Chinese, and…" at bounding box center [331, 188] width 663 height 376
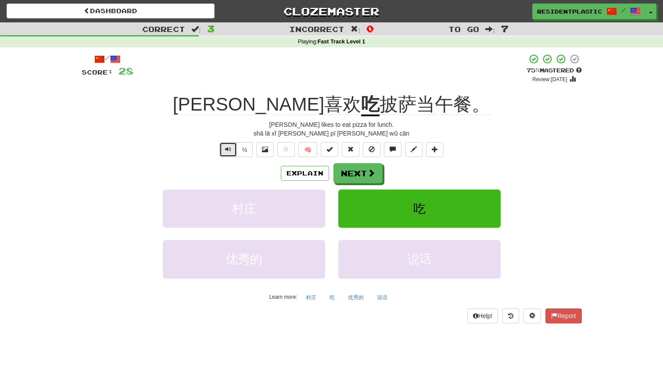
click at [229, 146] on span "Text-to-speech controls" at bounding box center [228, 149] width 6 height 6
click at [226, 143] on button "Text-to-speech controls" at bounding box center [228, 149] width 18 height 15
click at [351, 178] on button "Next" at bounding box center [358, 174] width 49 height 20
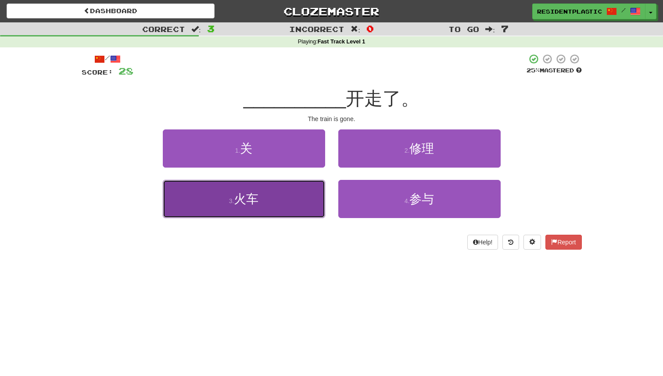
click at [263, 189] on button "3 . 火车" at bounding box center [244, 199] width 162 height 38
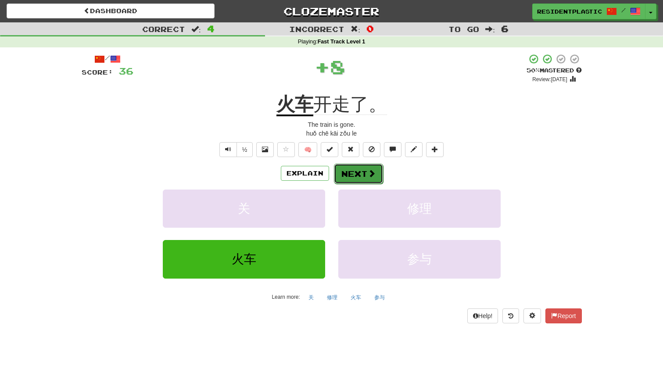
click at [347, 171] on button "Next" at bounding box center [358, 174] width 49 height 20
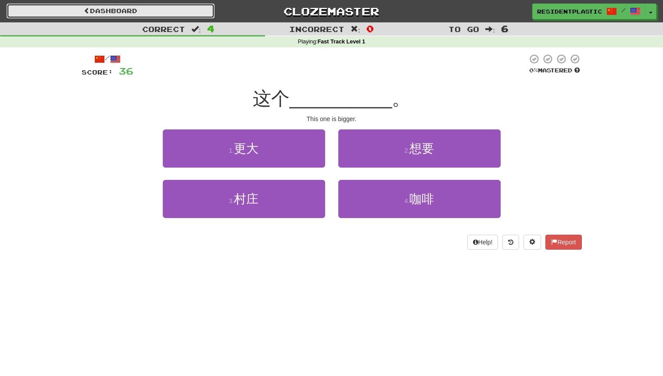
click at [200, 12] on link "Dashboard" at bounding box center [111, 11] width 208 height 15
